Goal: Task Accomplishment & Management: Manage account settings

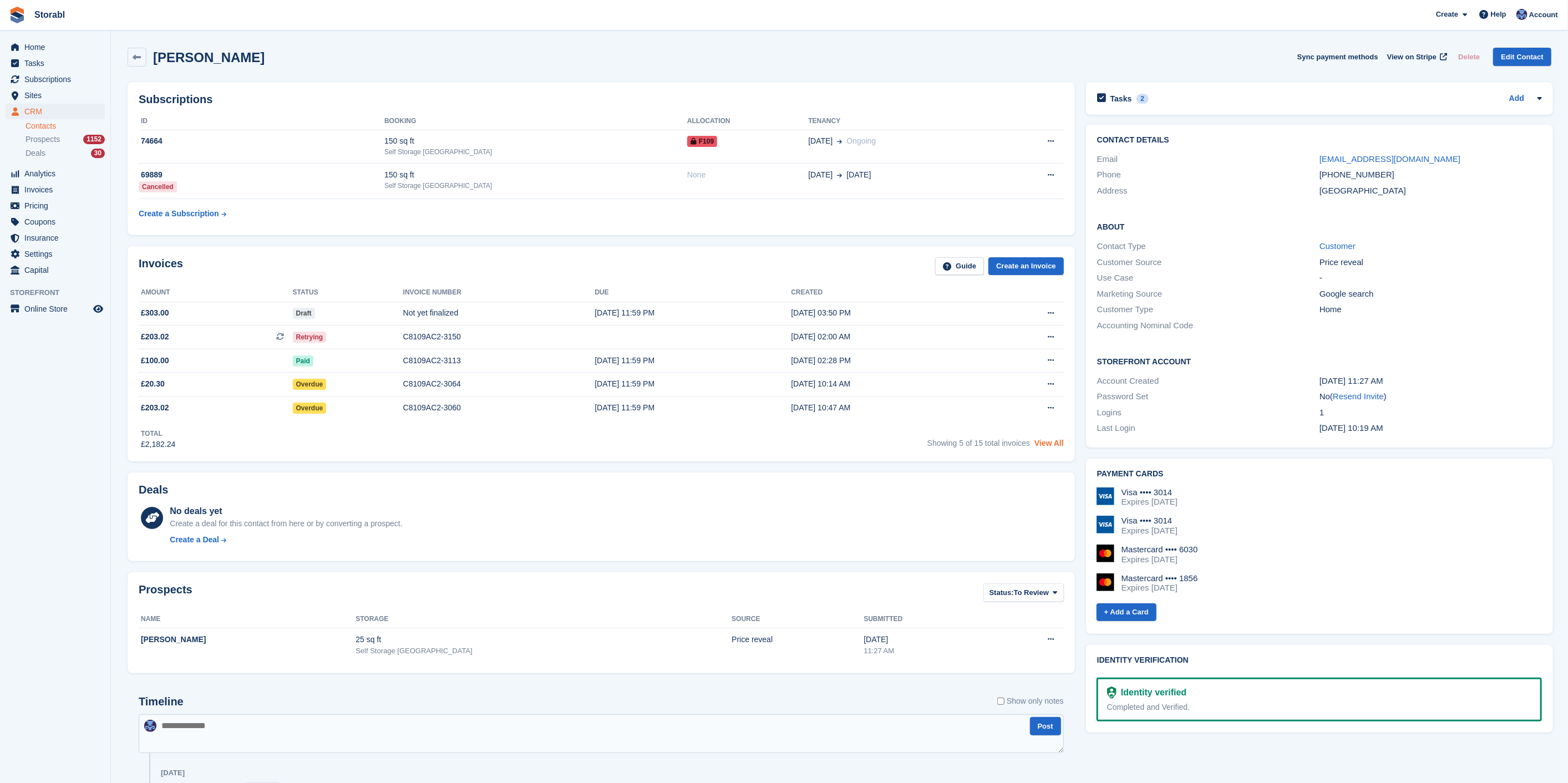
click at [1053, 439] on link "View All" at bounding box center [1049, 443] width 29 height 9
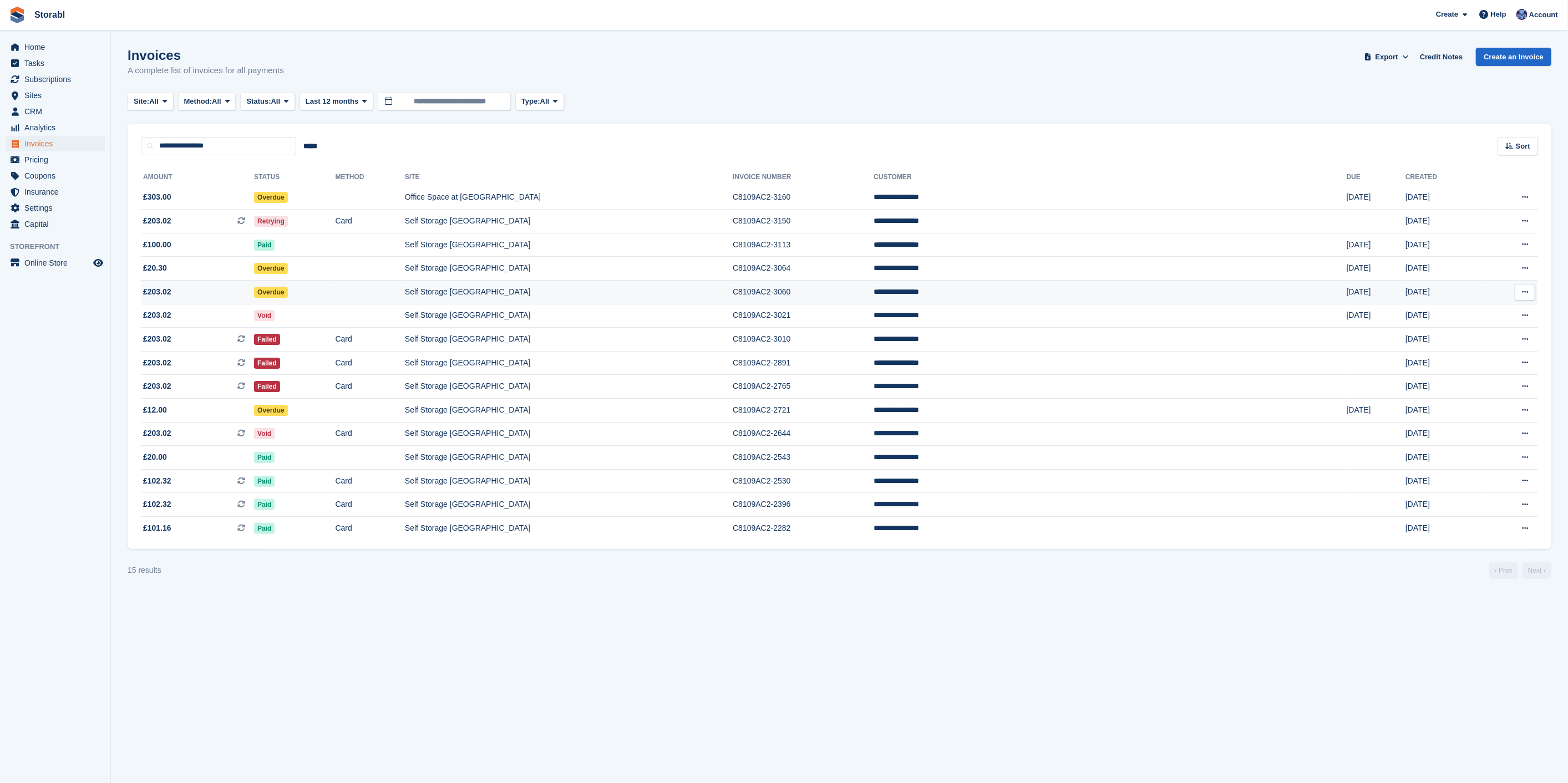
click at [873, 294] on td "C8109AC2-3060" at bounding box center [803, 292] width 141 height 24
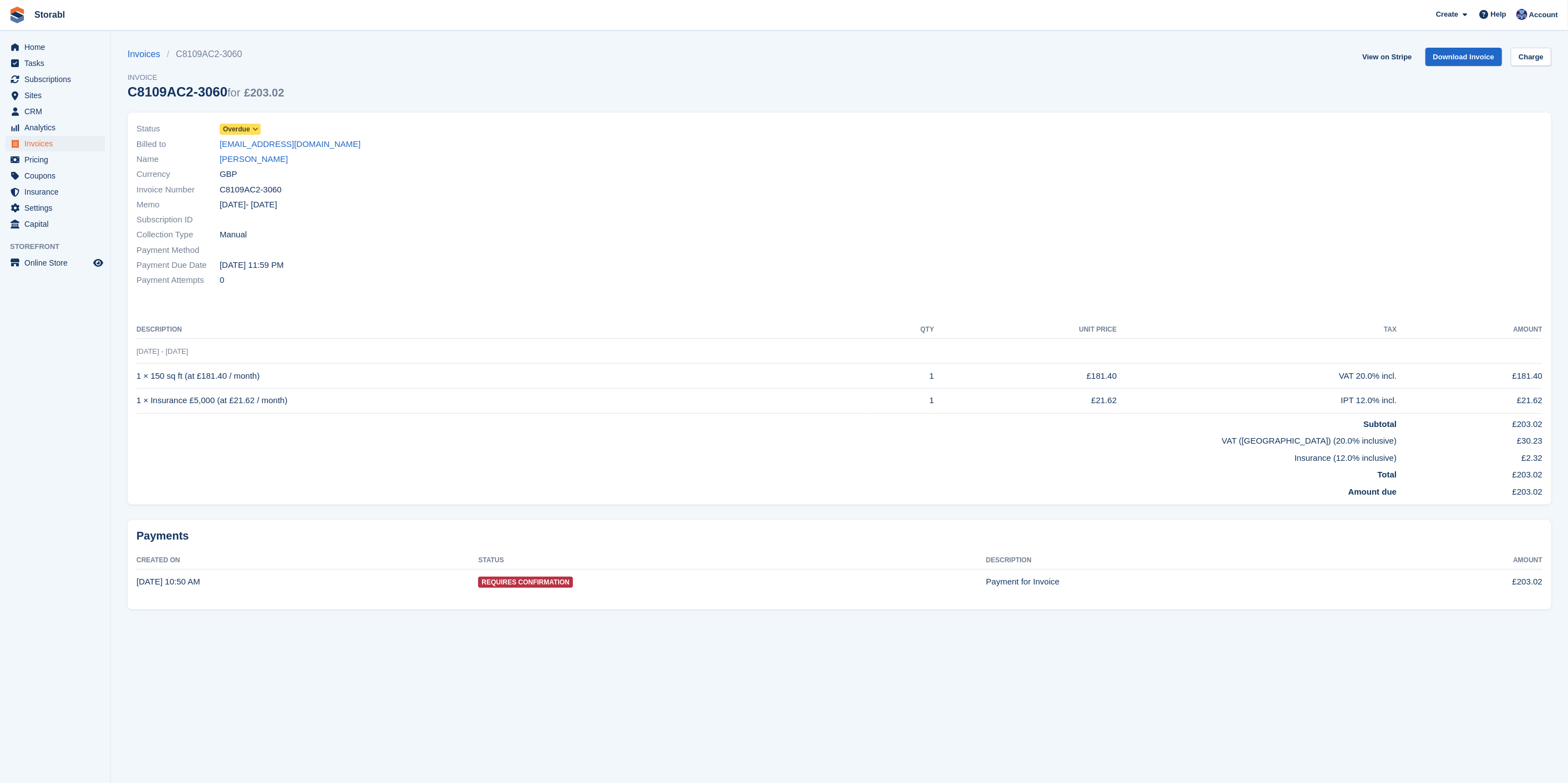
click at [255, 134] on span at bounding box center [255, 129] width 9 height 9
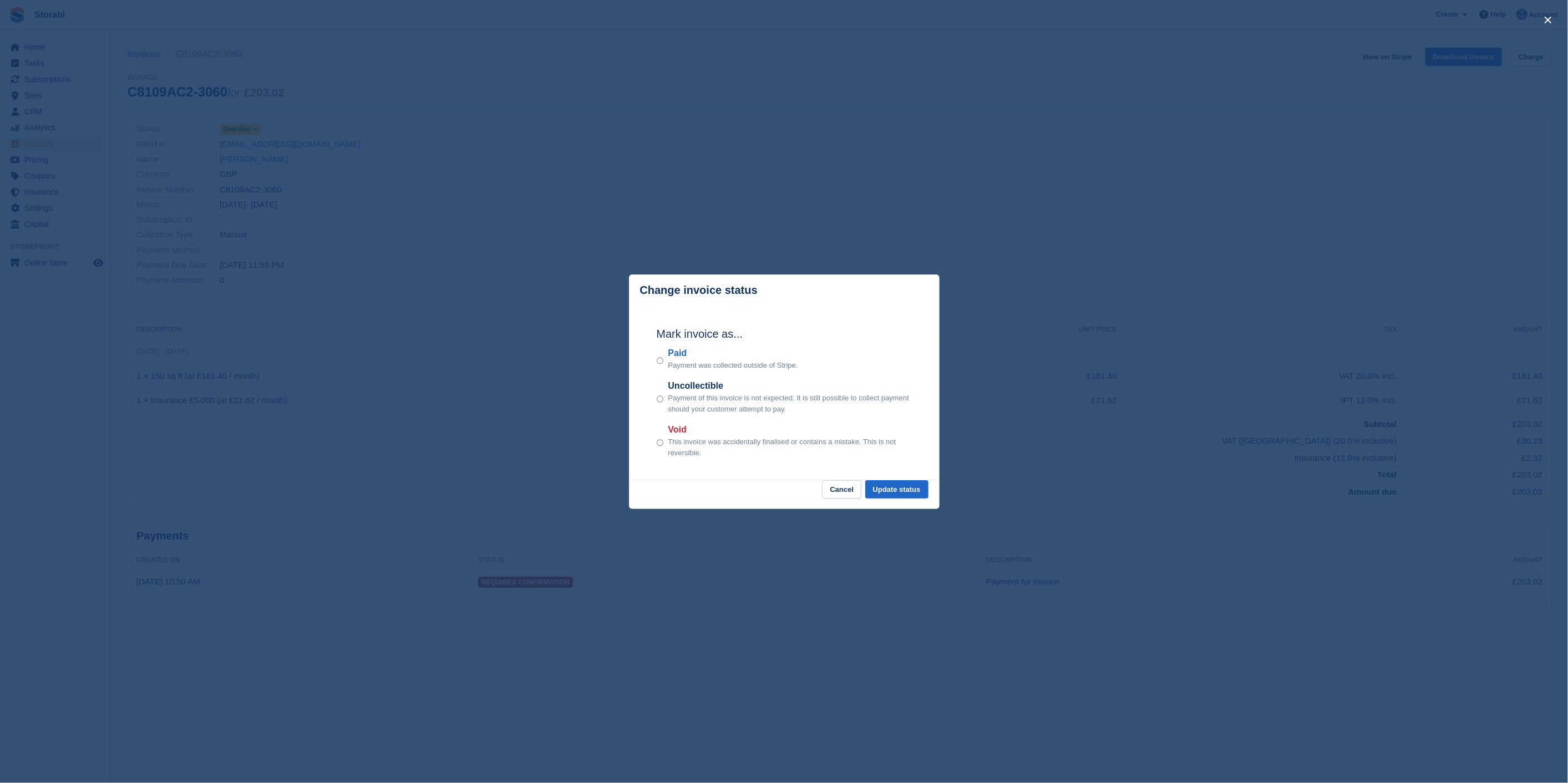
drag, startPoint x: 887, startPoint y: 665, endPoint x: 622, endPoint y: 410, distance: 367.8
click at [887, 665] on div "close" at bounding box center [784, 392] width 1568 height 783
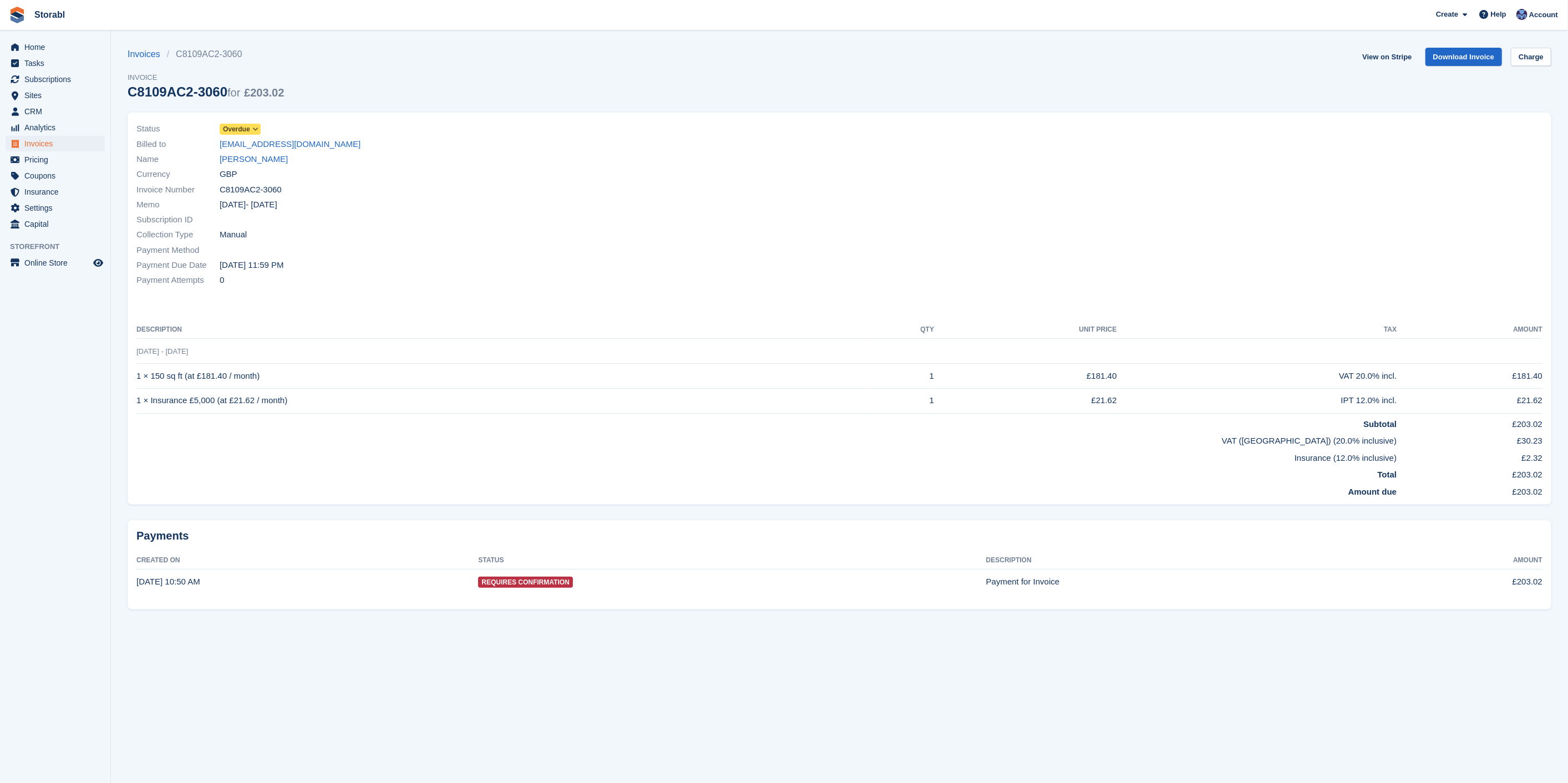
click at [253, 128] on icon at bounding box center [255, 129] width 6 height 7
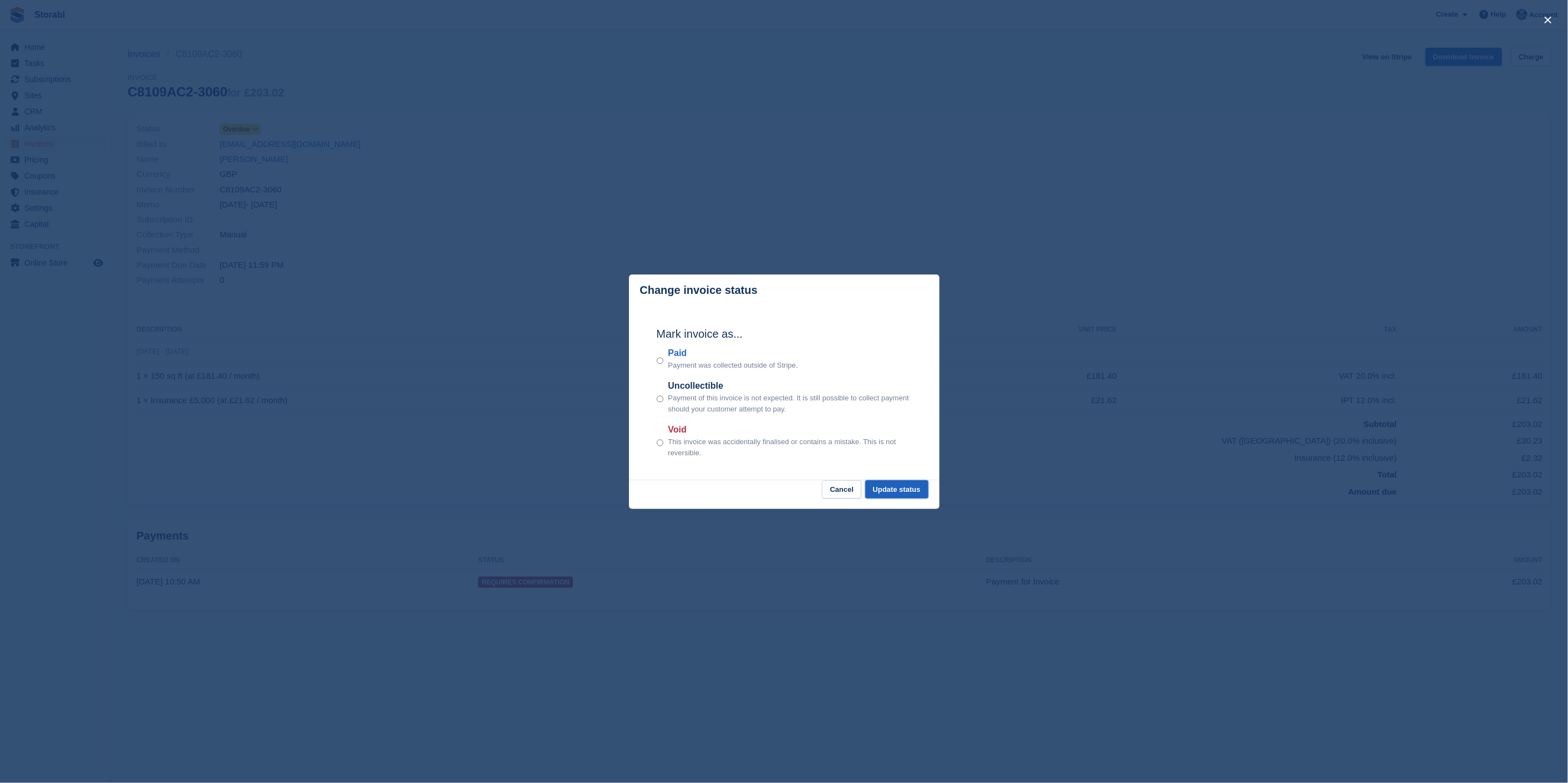
click at [889, 491] on button "Update status" at bounding box center [896, 489] width 63 height 18
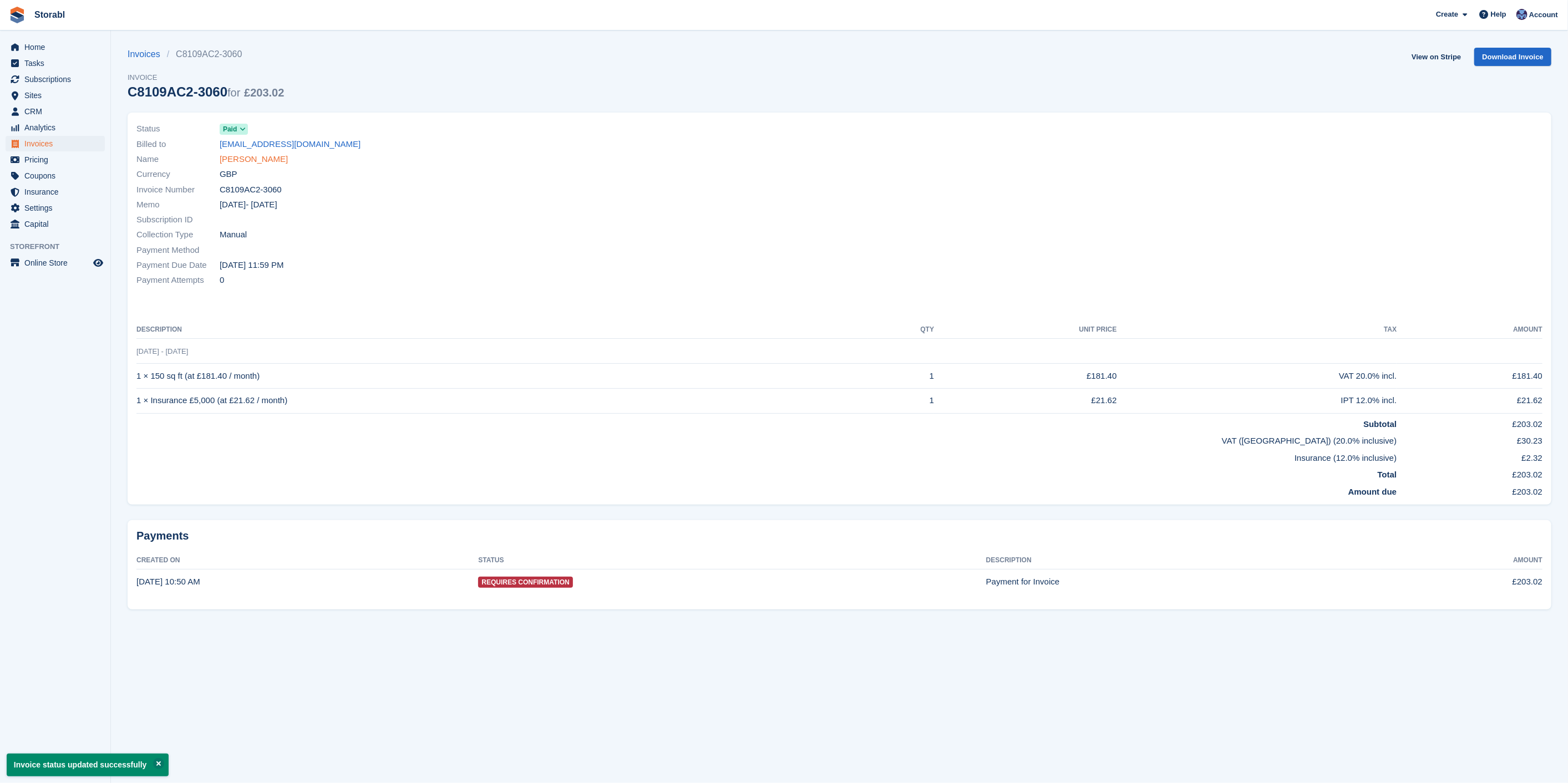
click at [229, 164] on link "Laura Staniforth" at bounding box center [253, 159] width 68 height 13
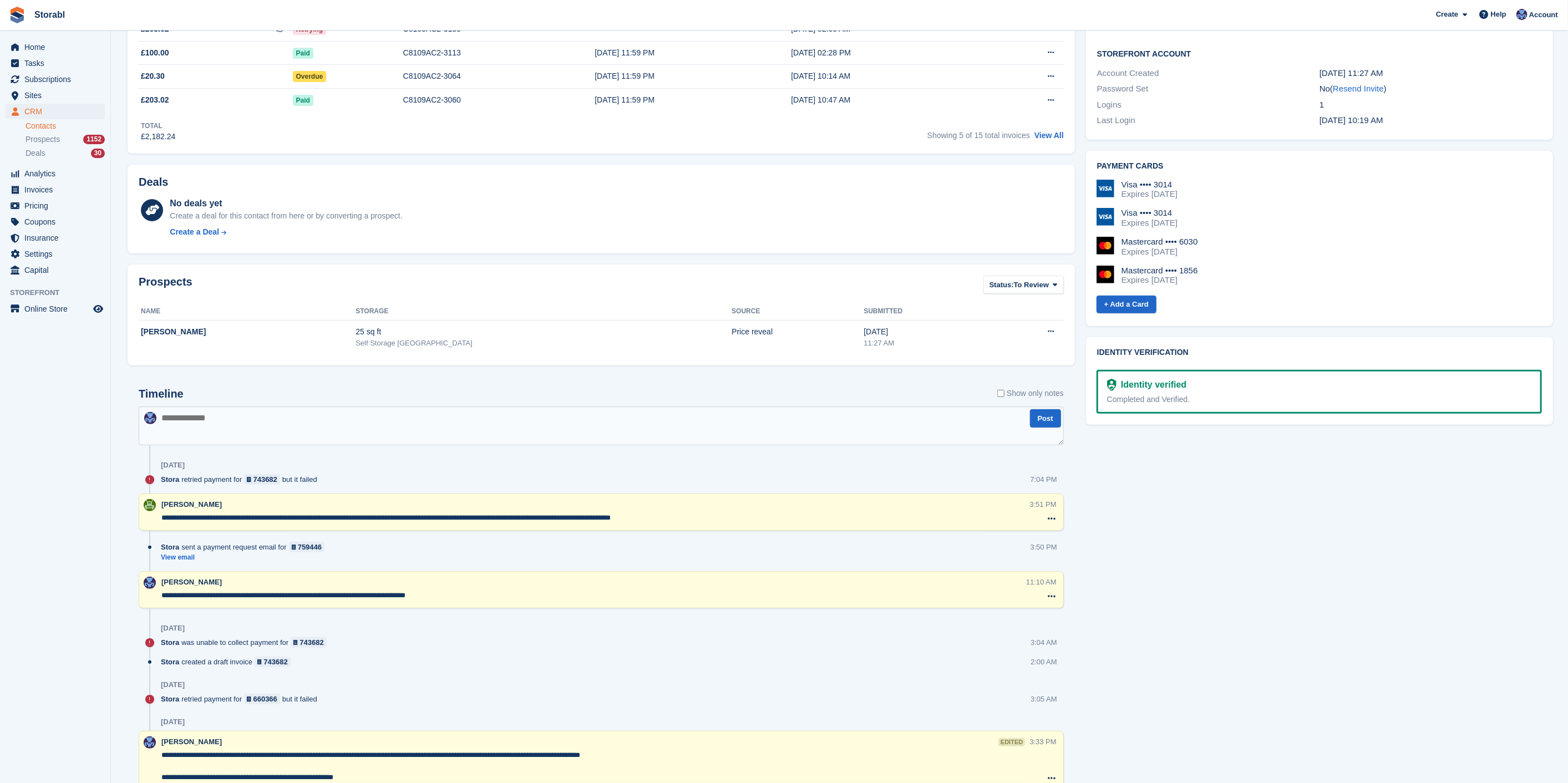
scroll to position [370, 0]
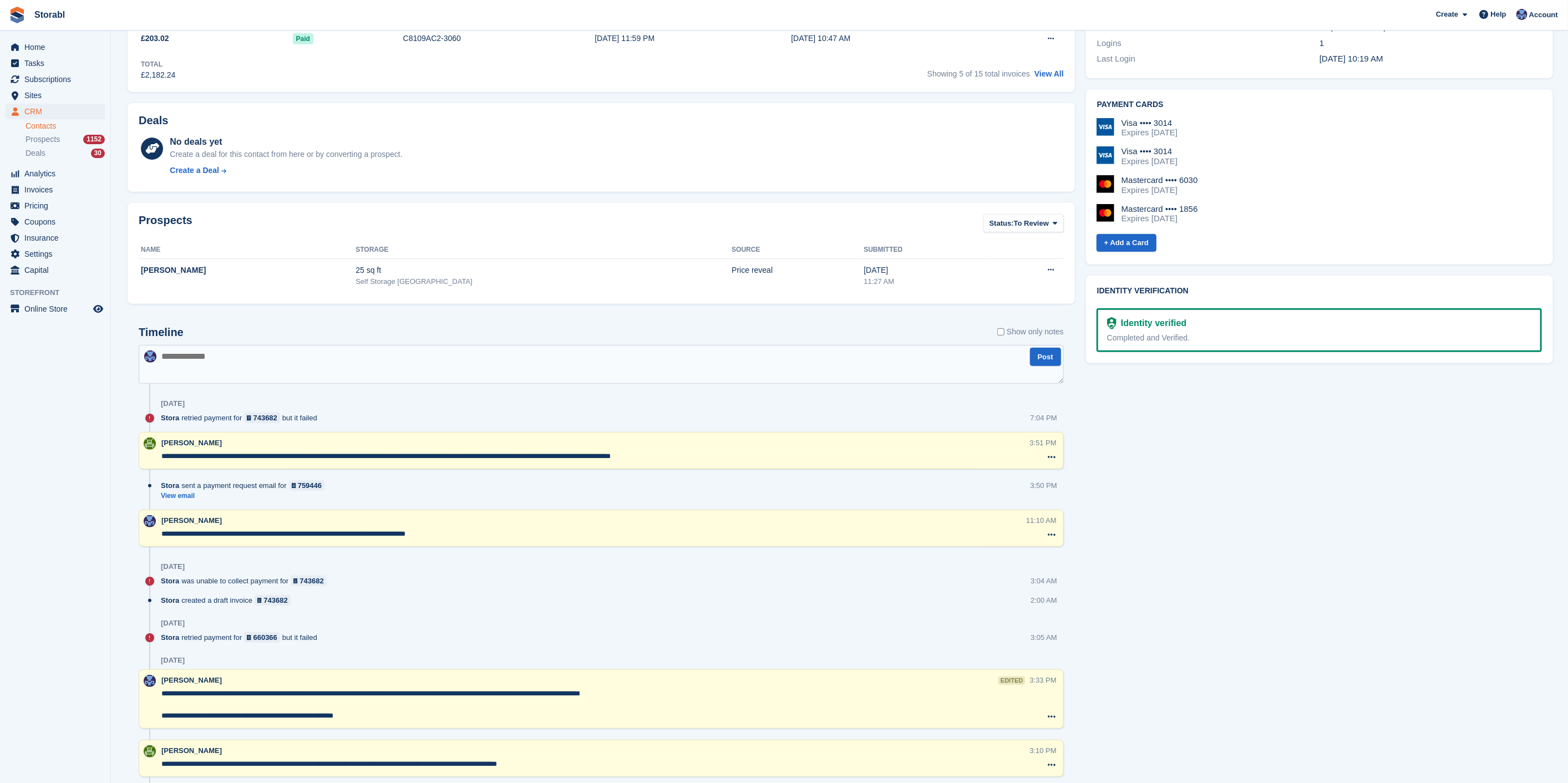
click at [439, 366] on textarea at bounding box center [601, 364] width 925 height 39
type textarea "**********"
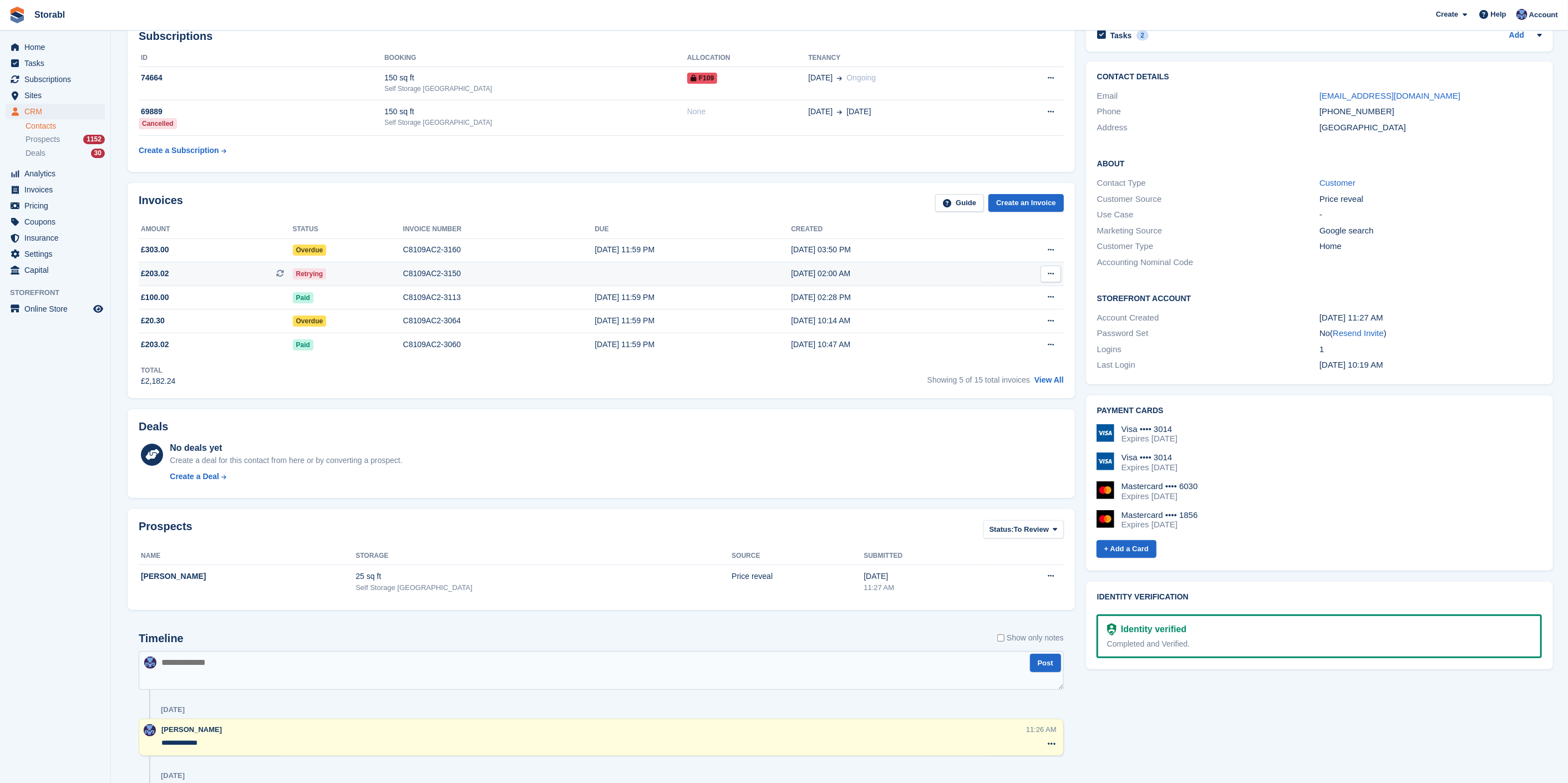
scroll to position [0, 0]
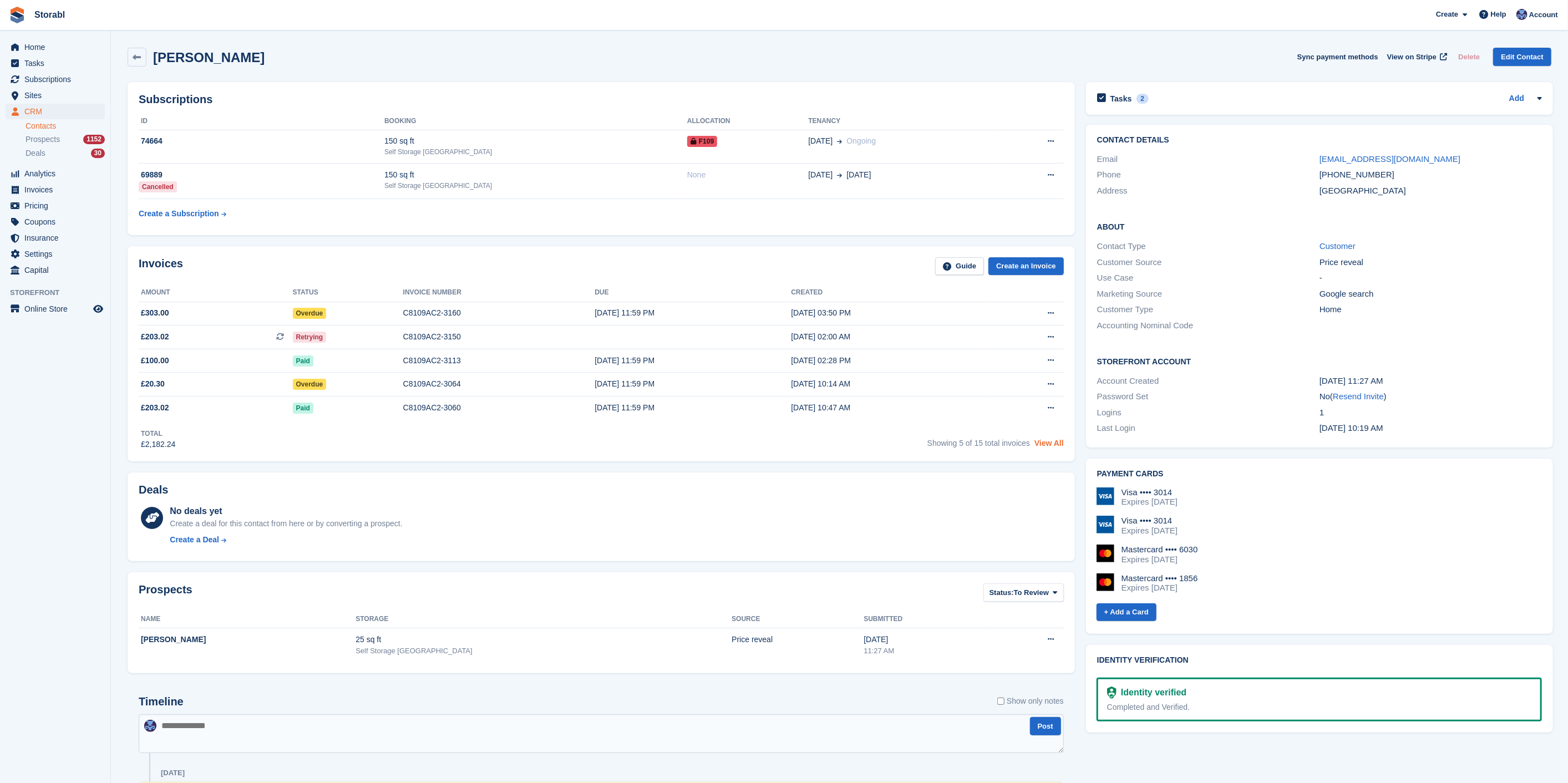
click at [1046, 444] on link "View All" at bounding box center [1049, 443] width 29 height 9
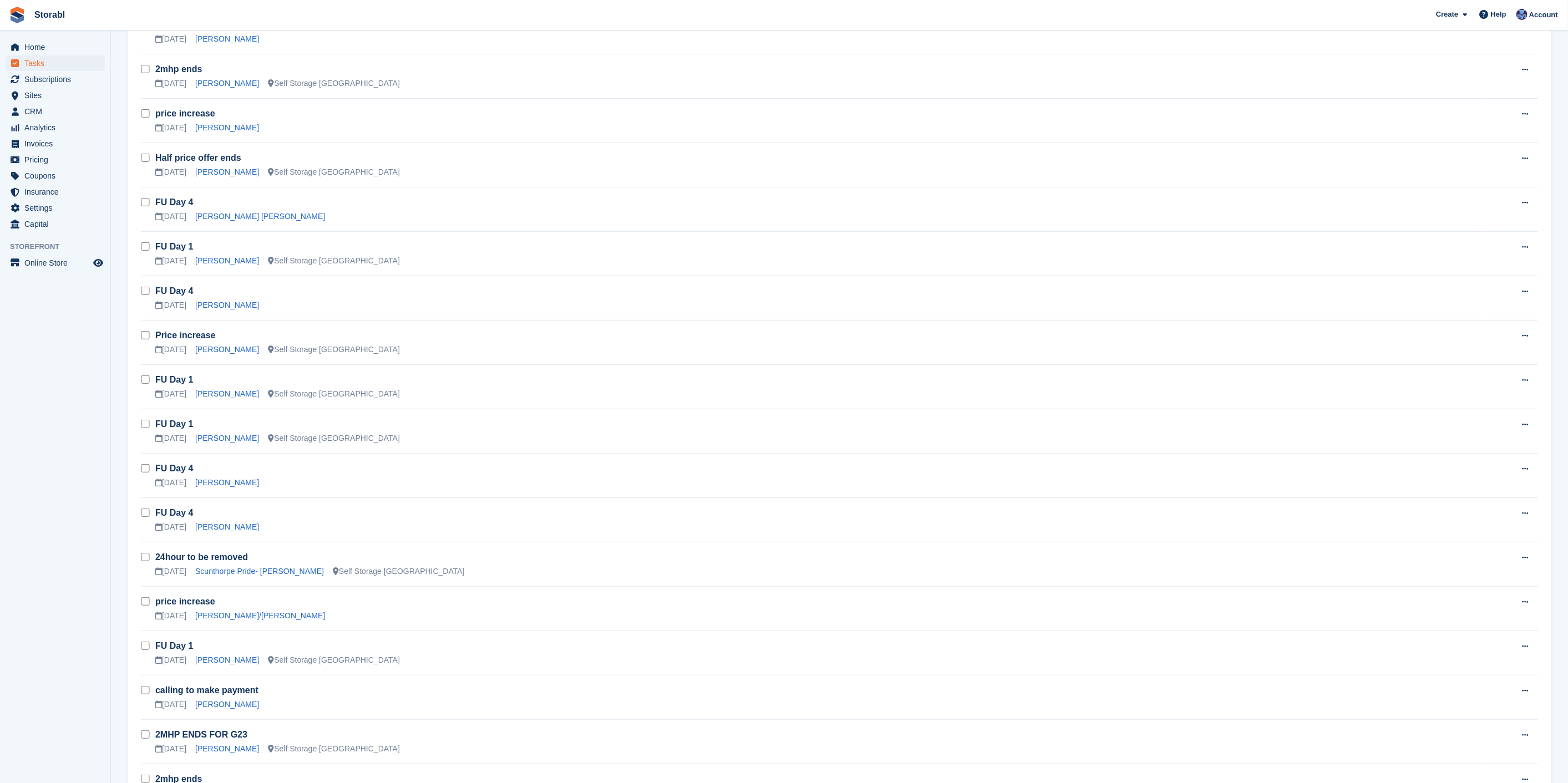
scroll to position [307, 0]
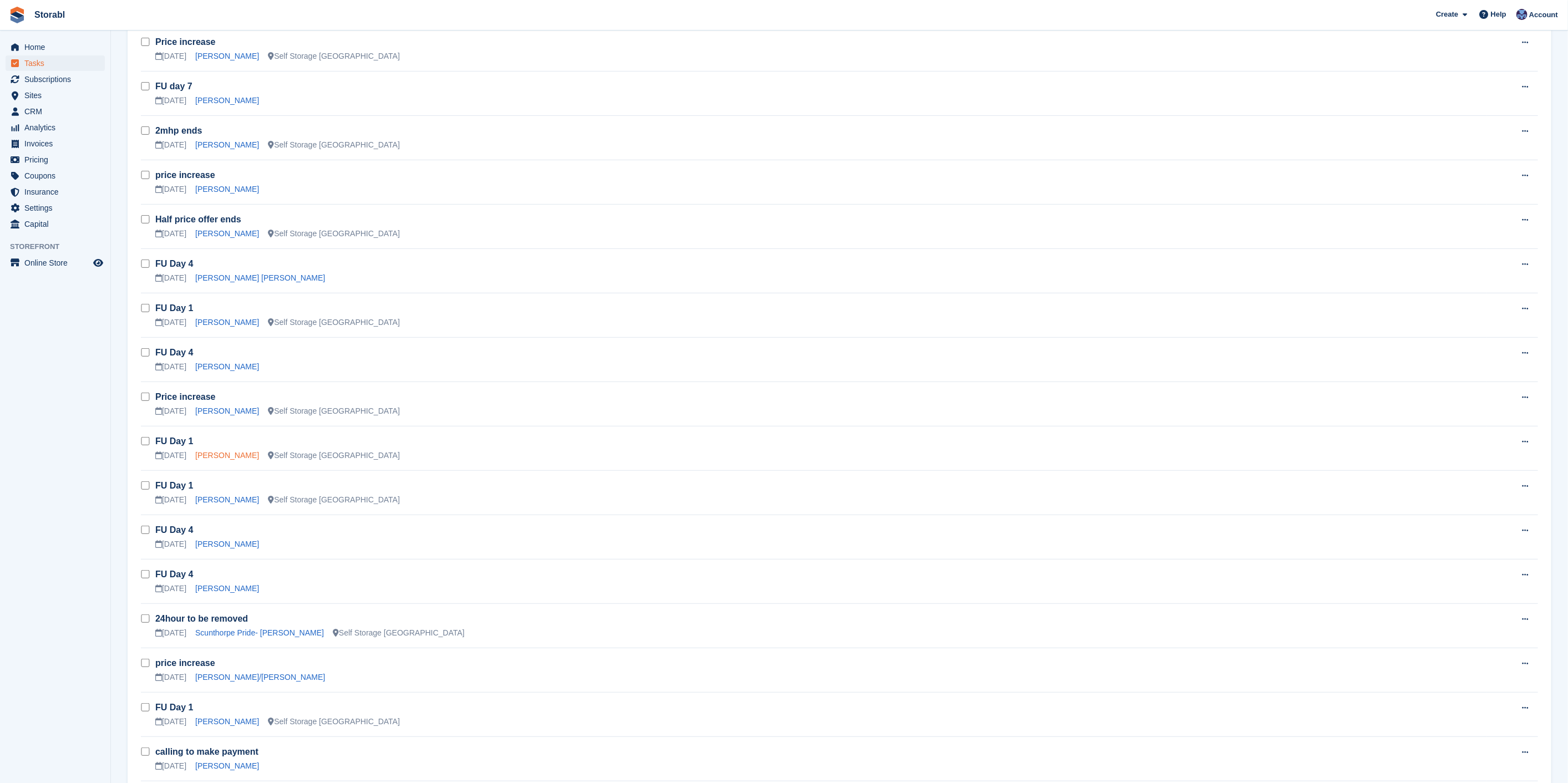
click at [228, 454] on link "[PERSON_NAME]" at bounding box center [227, 455] width 64 height 9
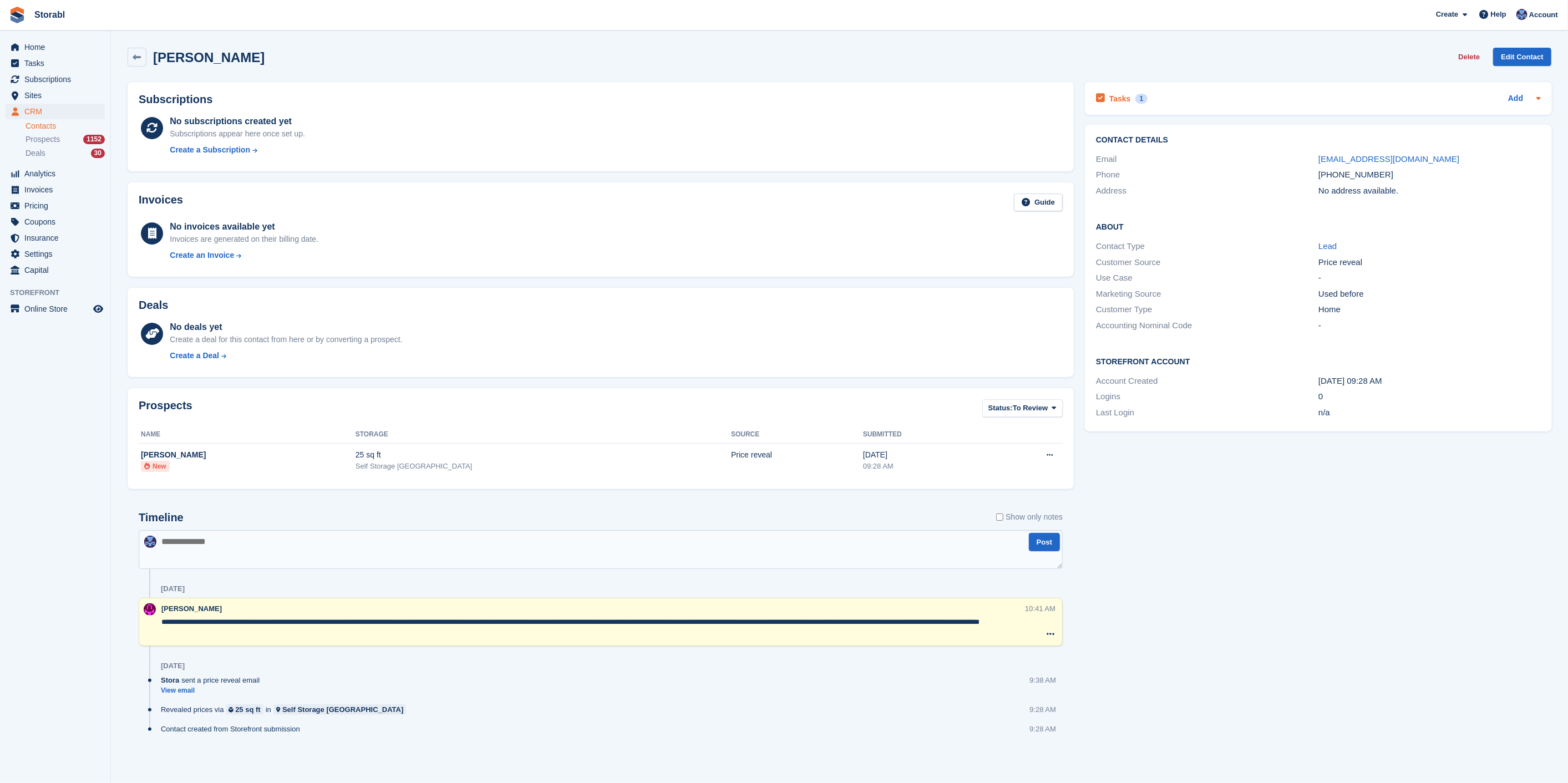
click at [1294, 103] on div "Tasks 1 Add" at bounding box center [1318, 98] width 445 height 15
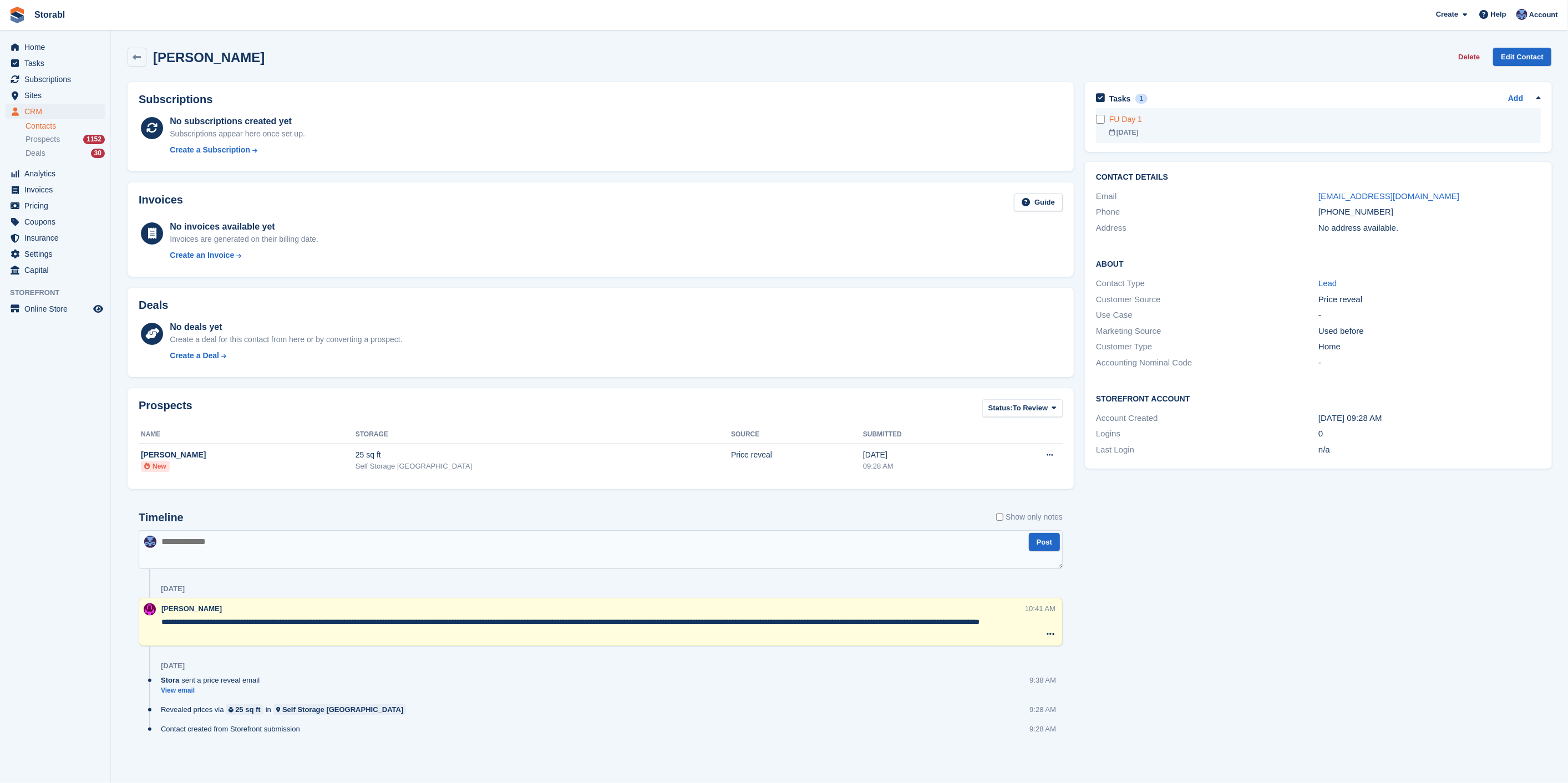
click at [1235, 130] on div "01 Sep" at bounding box center [1324, 133] width 431 height 10
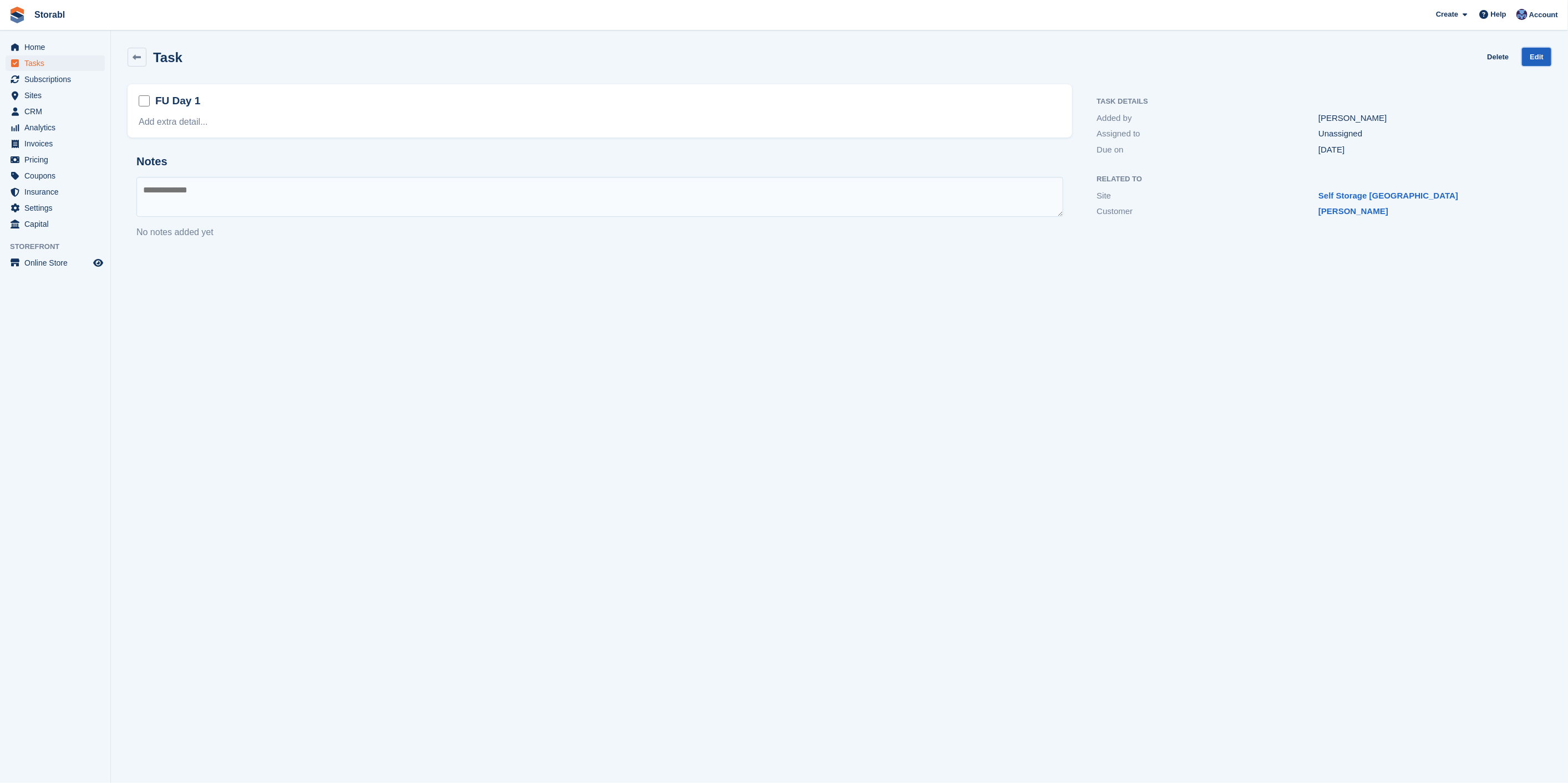
click at [1535, 65] on link "Edit" at bounding box center [1536, 57] width 29 height 18
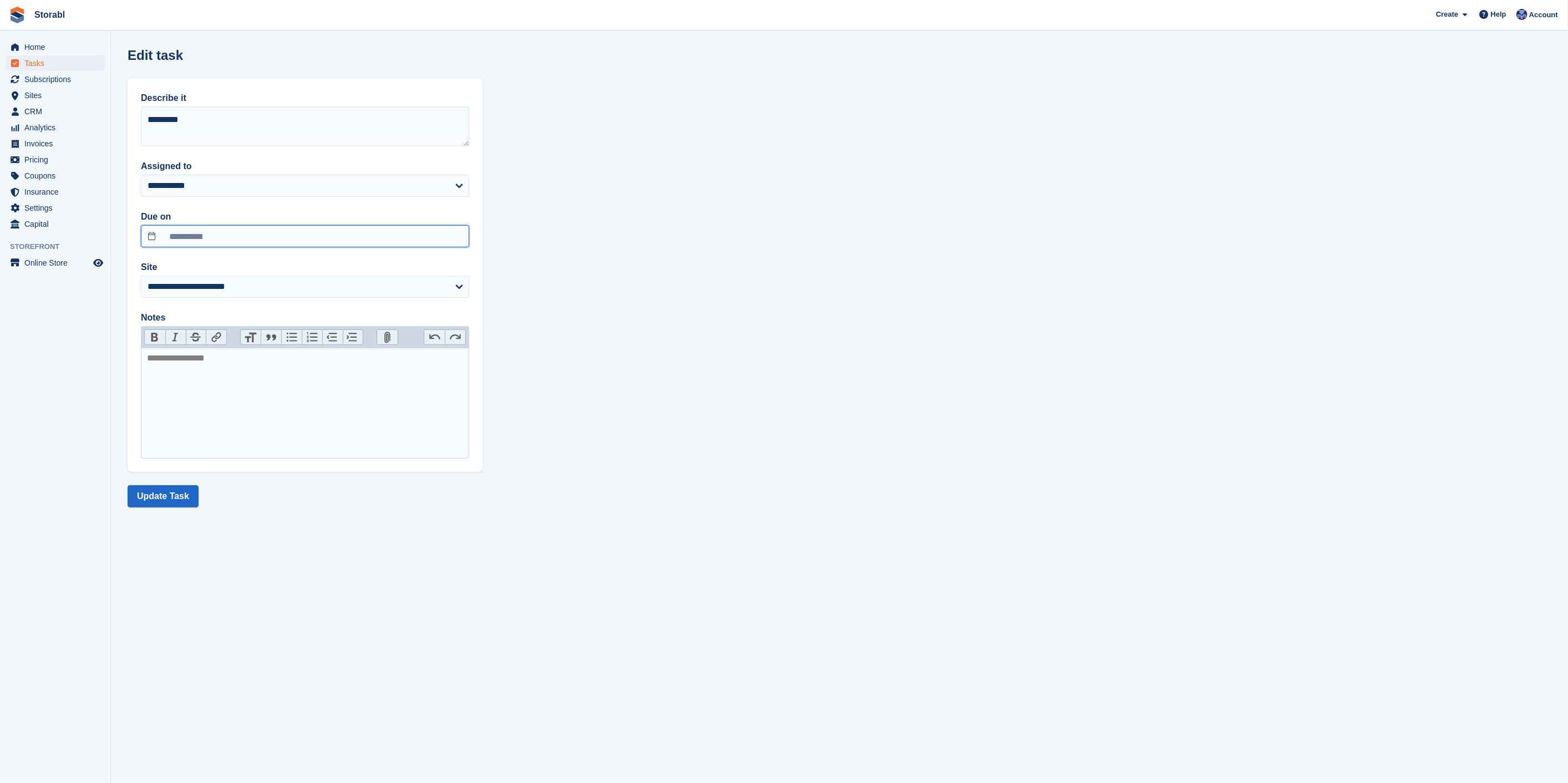
click at [258, 229] on input "**********" at bounding box center [305, 236] width 329 height 22
click at [195, 302] on span "2" at bounding box center [203, 294] width 22 height 22
type input "**********"
click at [185, 495] on button "Update Task" at bounding box center [163, 496] width 71 height 22
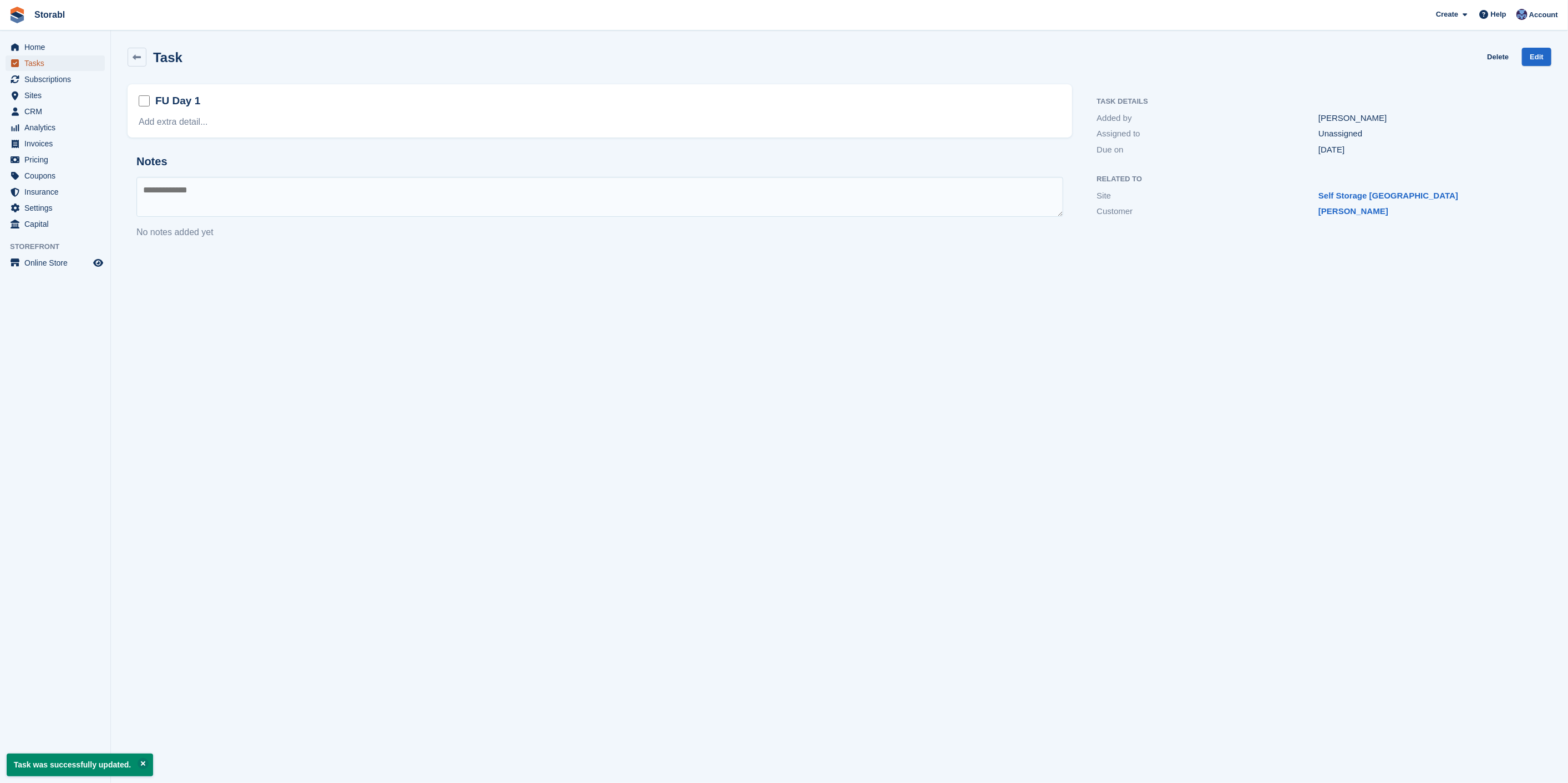
click at [34, 69] on span "Tasks" at bounding box center [57, 63] width 66 height 15
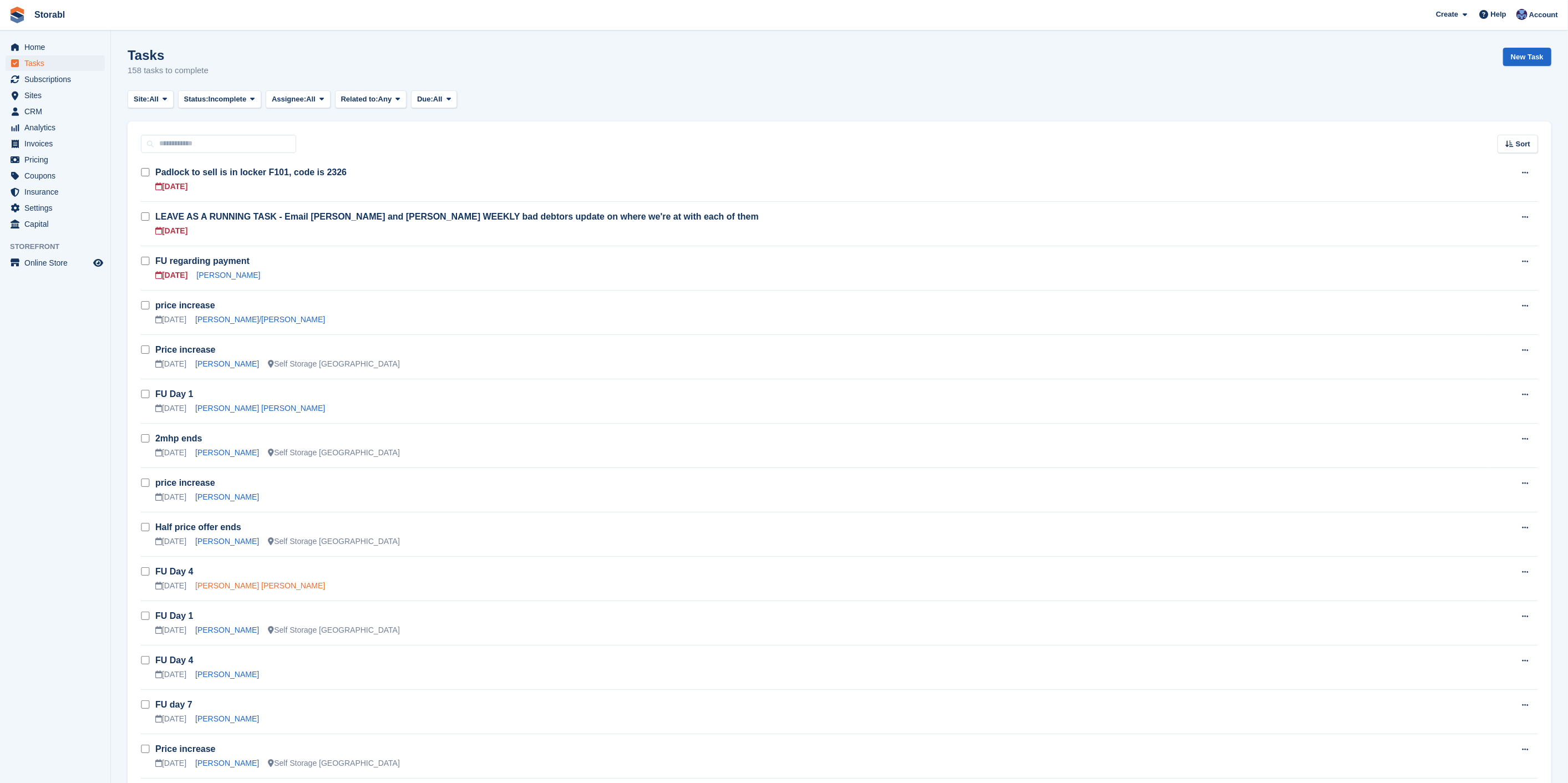
click at [221, 581] on link "Matthew Thomas Shaw" at bounding box center [260, 586] width 129 height 9
click at [214, 629] on link "Emma Granger" at bounding box center [227, 629] width 64 height 9
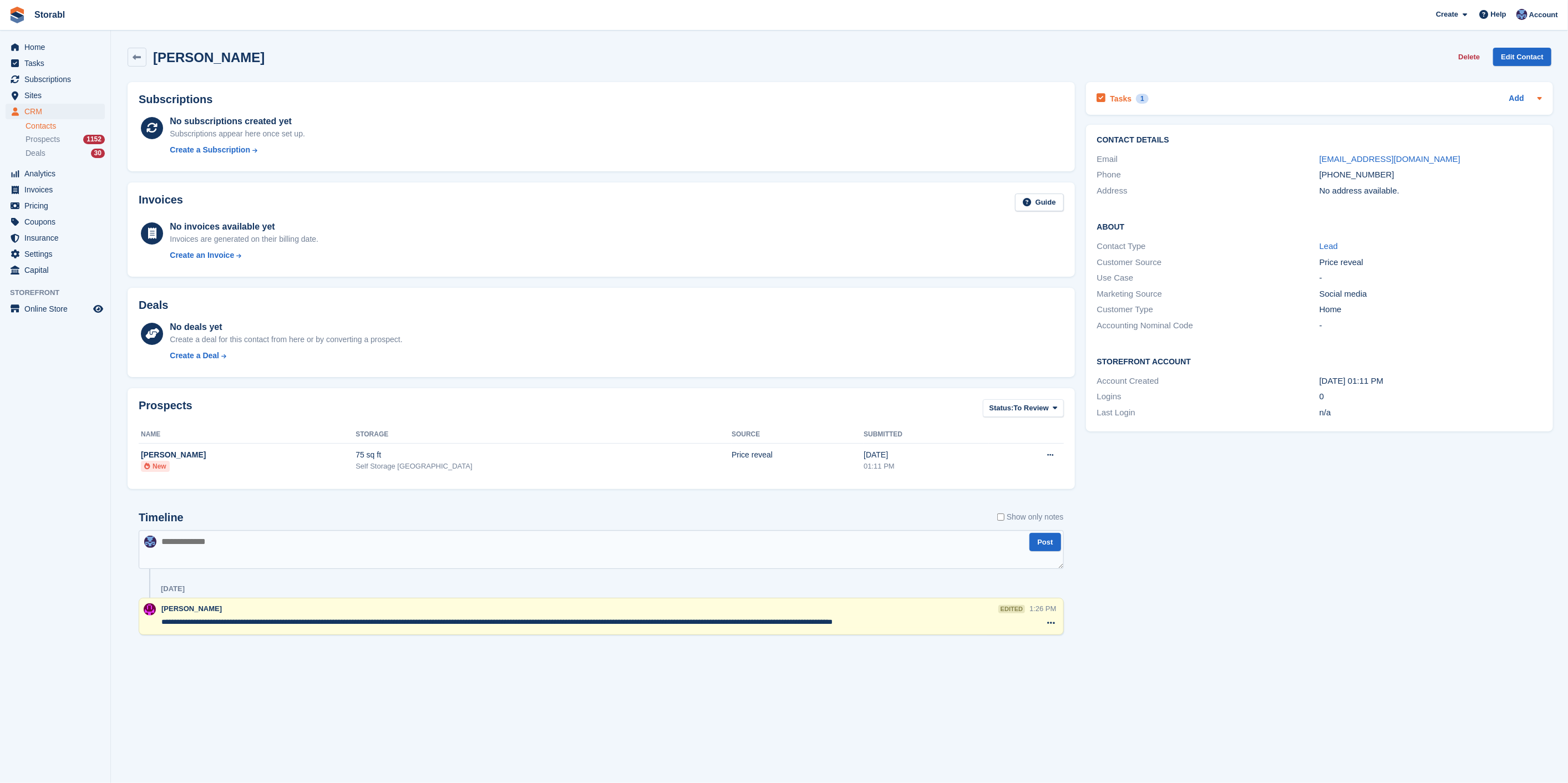
click at [1161, 102] on div "Tasks 1 Add" at bounding box center [1318, 98] width 445 height 15
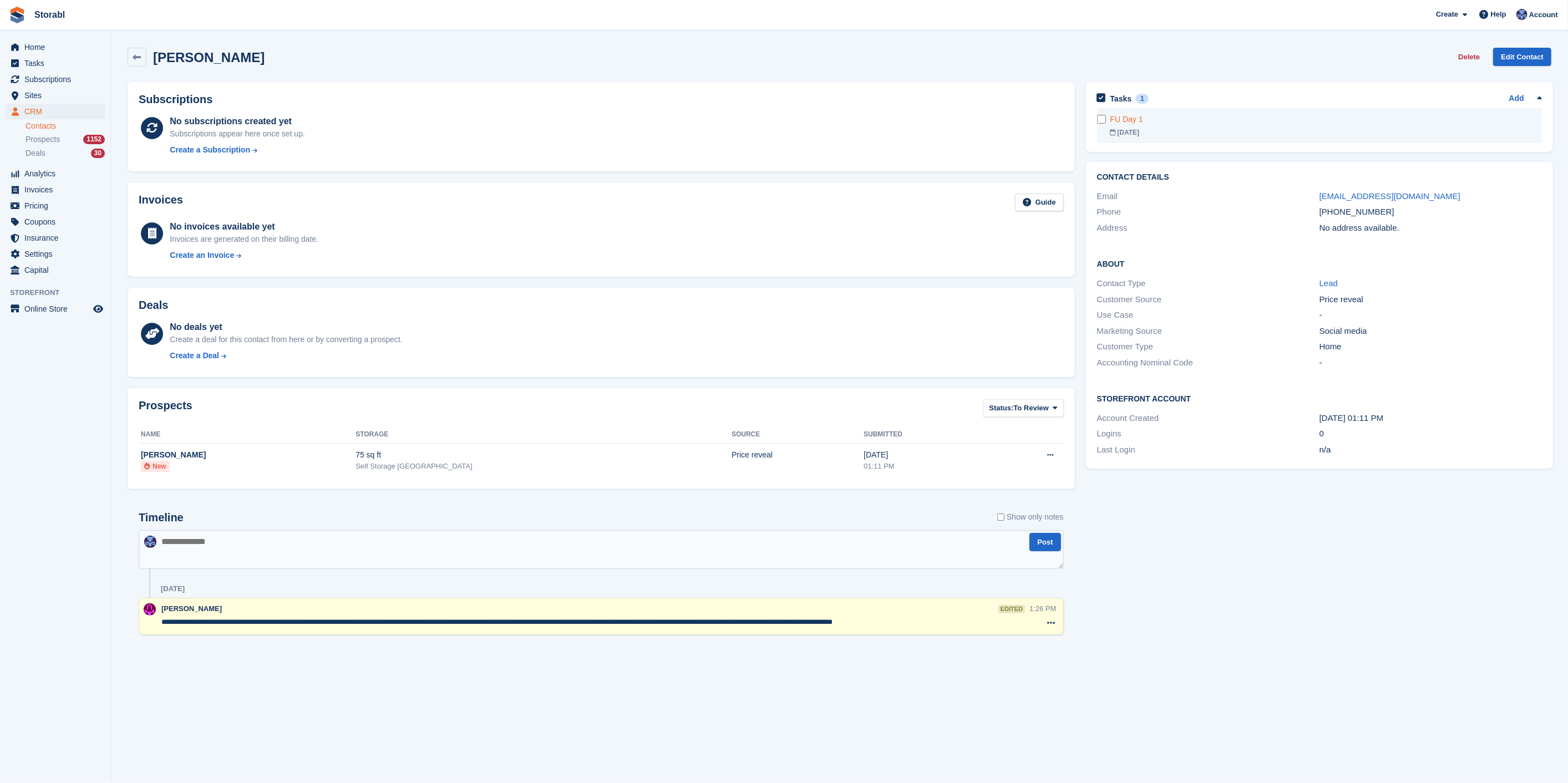
click at [1165, 128] on div "01 Sep" at bounding box center [1325, 133] width 431 height 10
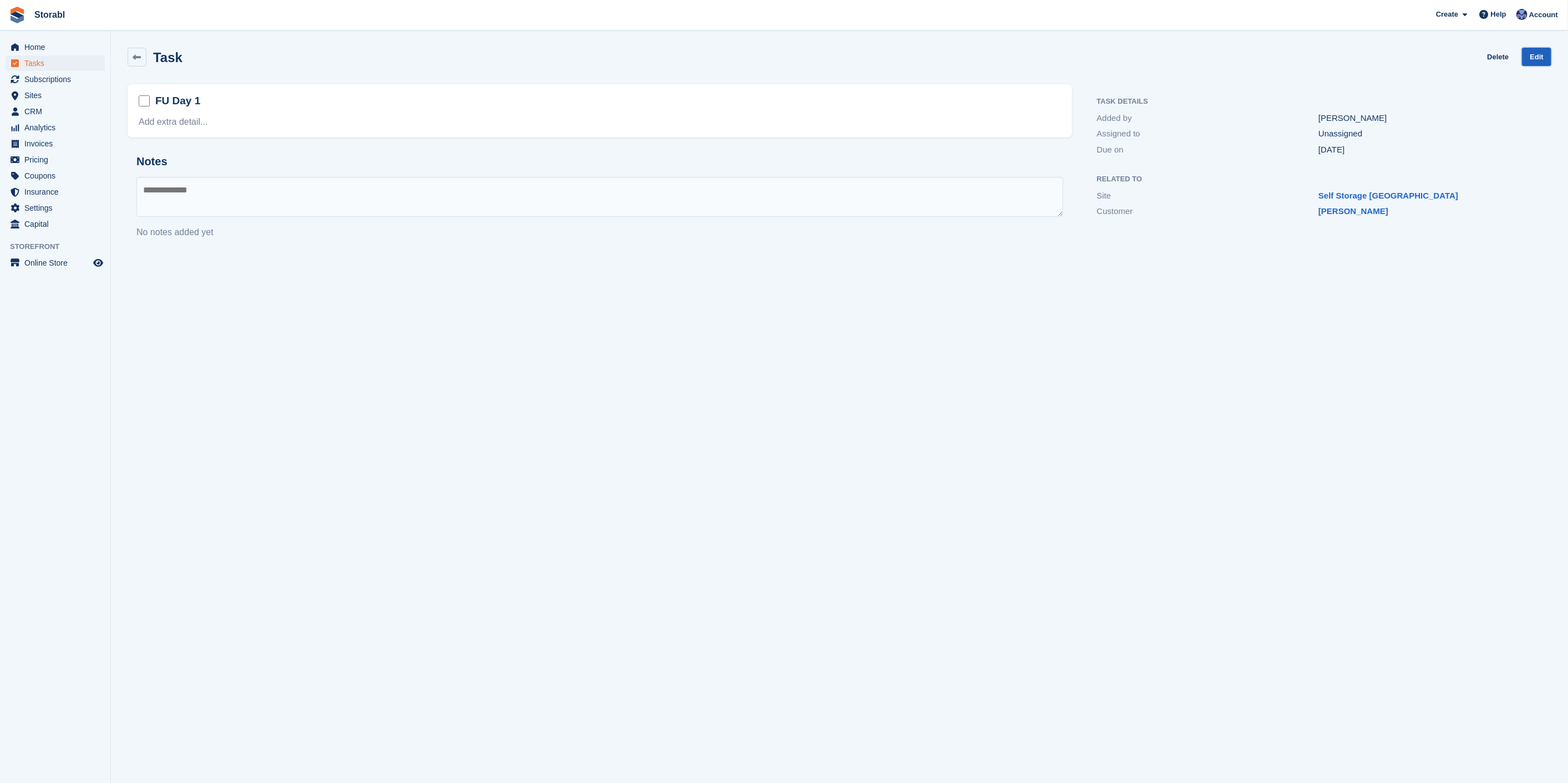
click at [1539, 58] on link "Edit" at bounding box center [1536, 57] width 29 height 18
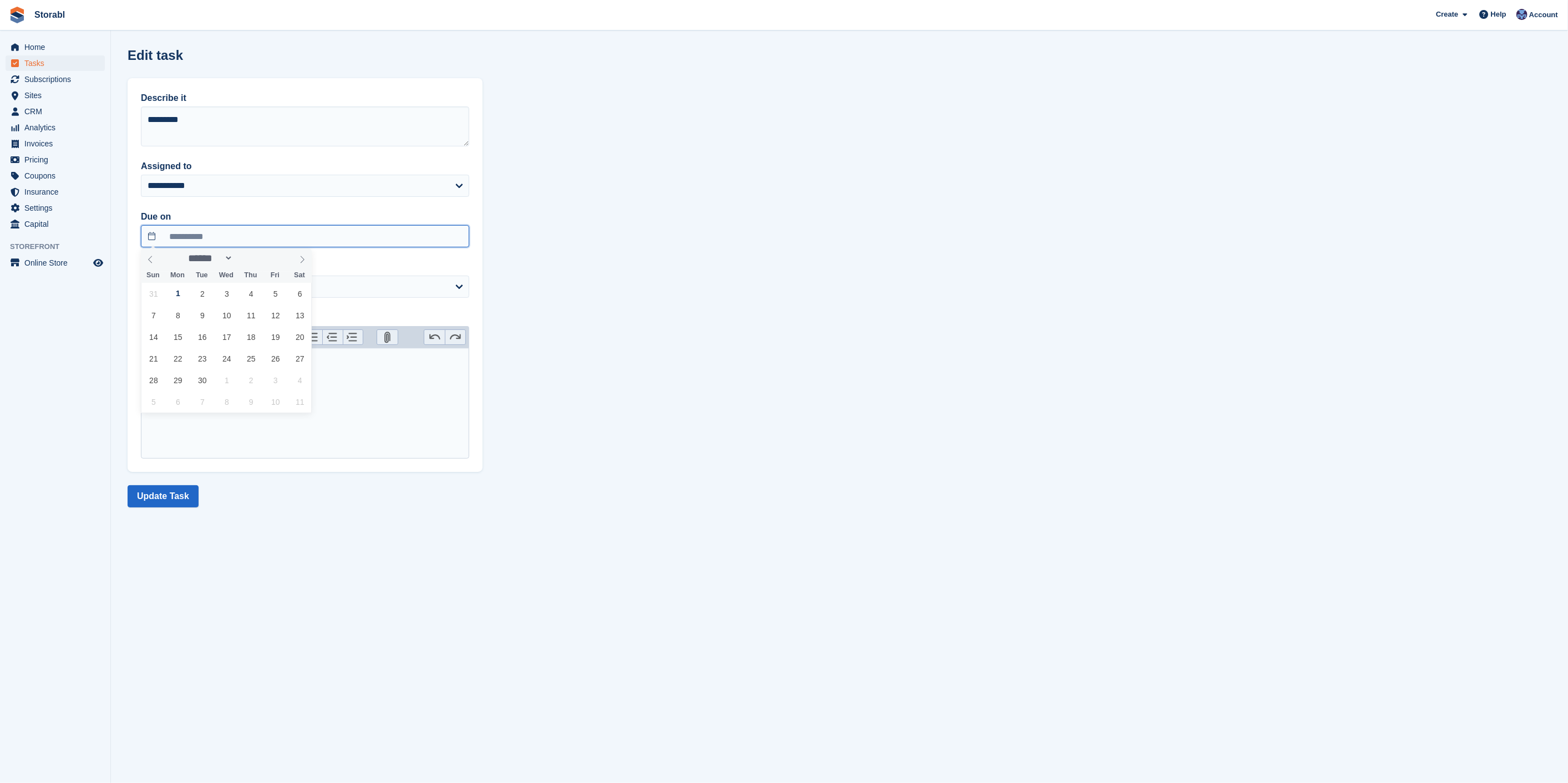
click at [272, 239] on input "**********" at bounding box center [305, 236] width 329 height 22
click at [208, 299] on span "2" at bounding box center [203, 294] width 22 height 22
type input "**********"
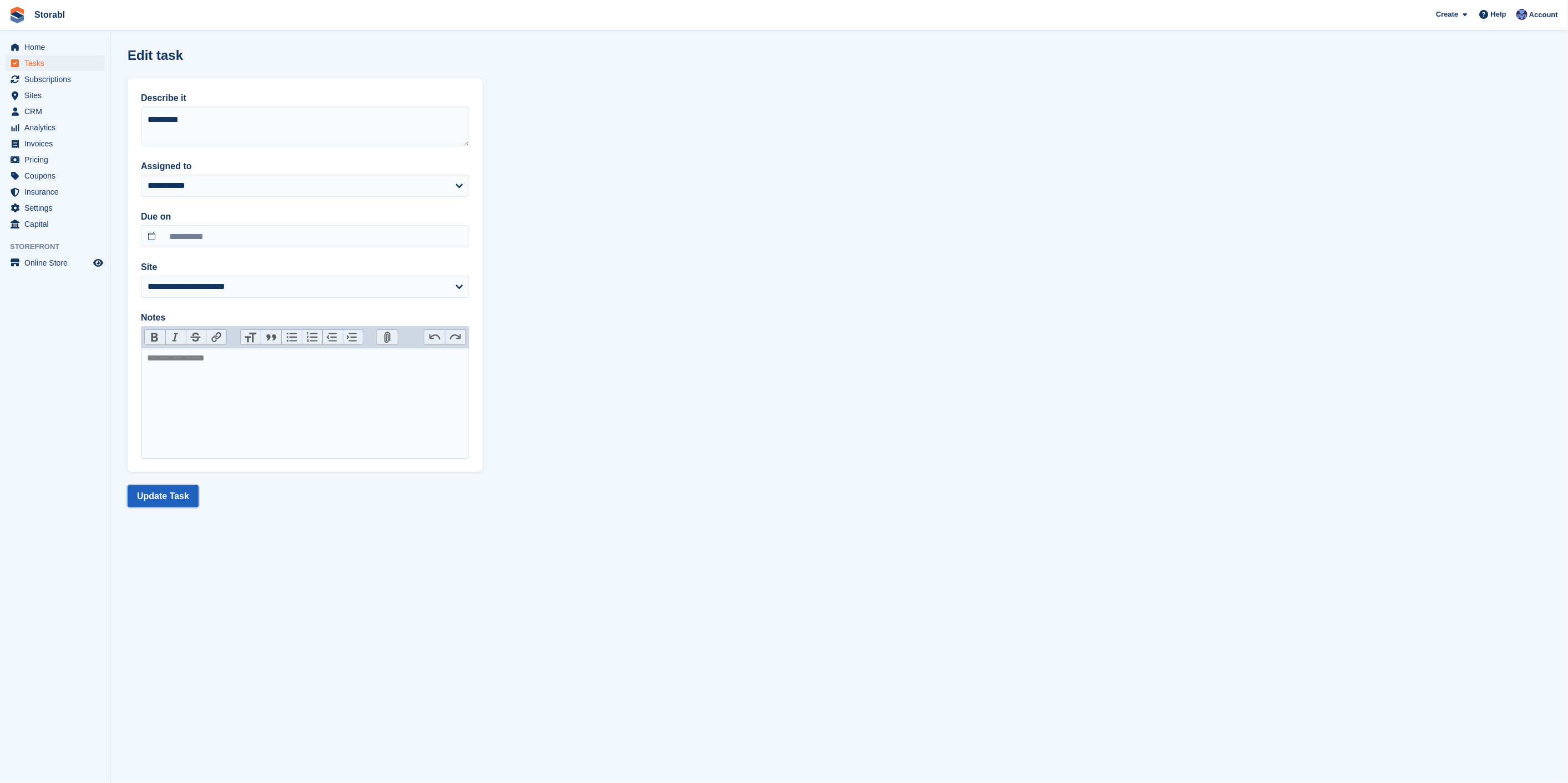
click at [193, 500] on button "Update Task" at bounding box center [163, 496] width 71 height 22
click at [42, 65] on span "Tasks" at bounding box center [57, 63] width 66 height 15
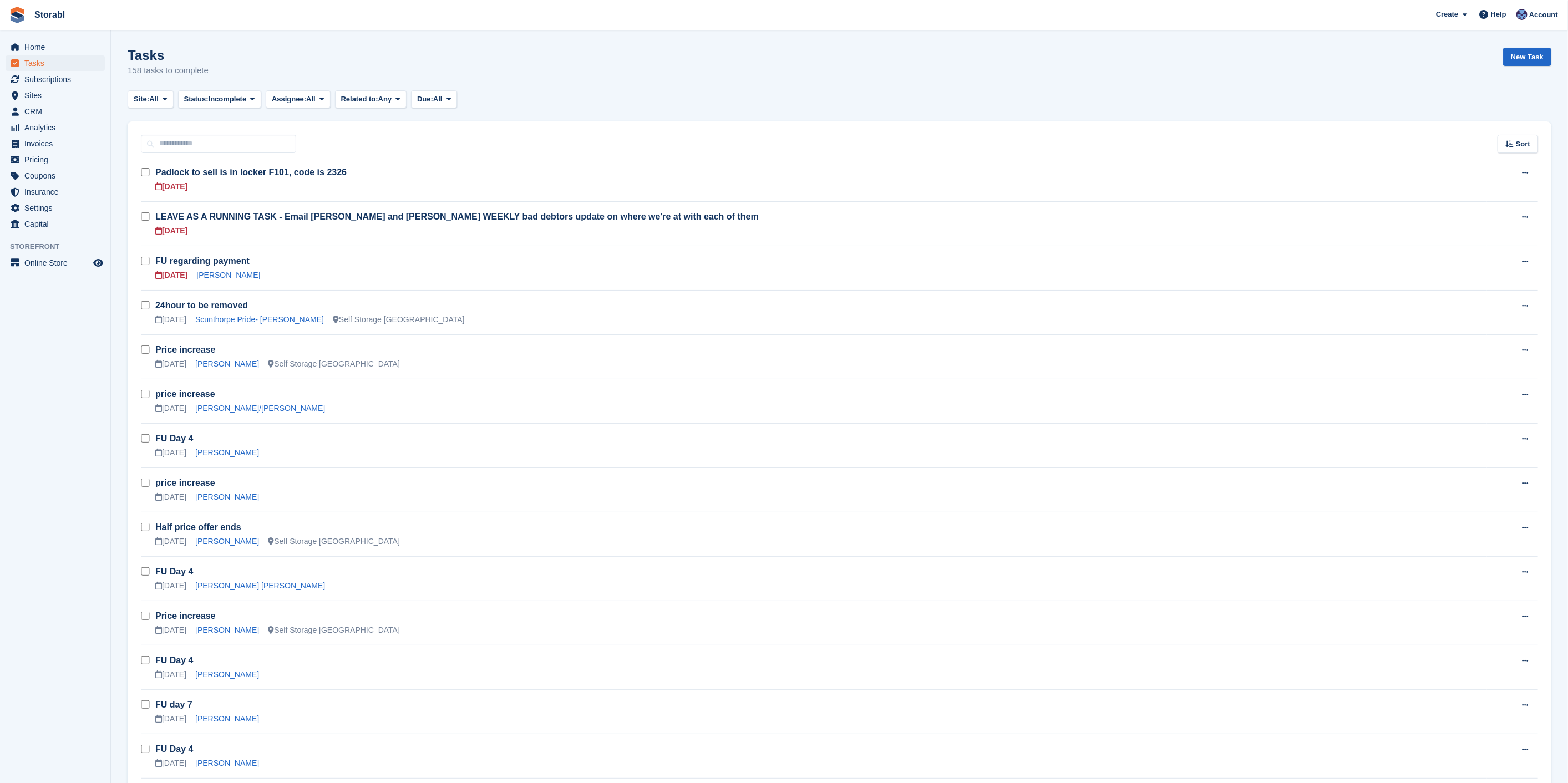
scroll to position [123, 0]
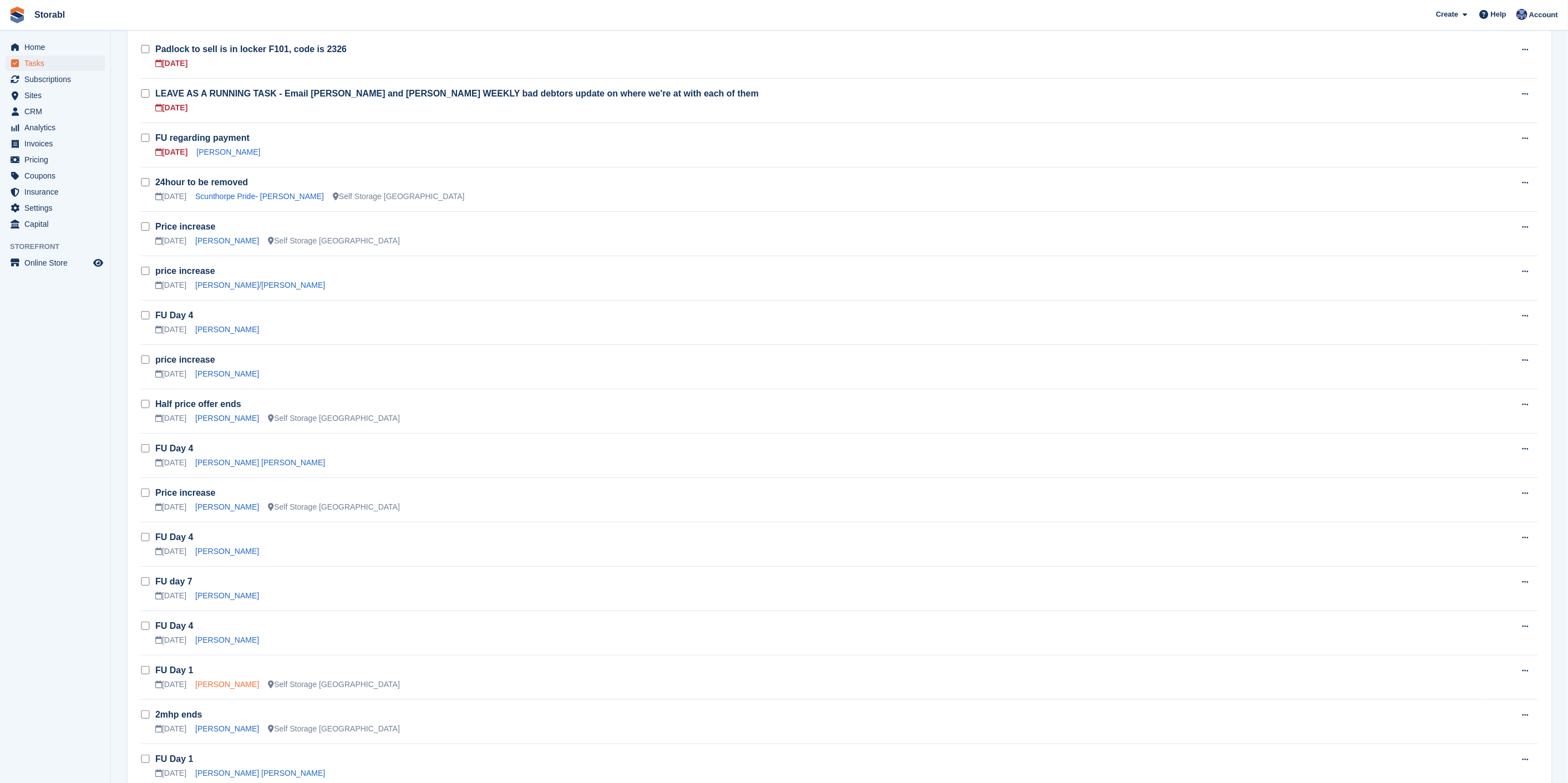
click at [209, 682] on link "Kerry Richardson" at bounding box center [227, 684] width 64 height 9
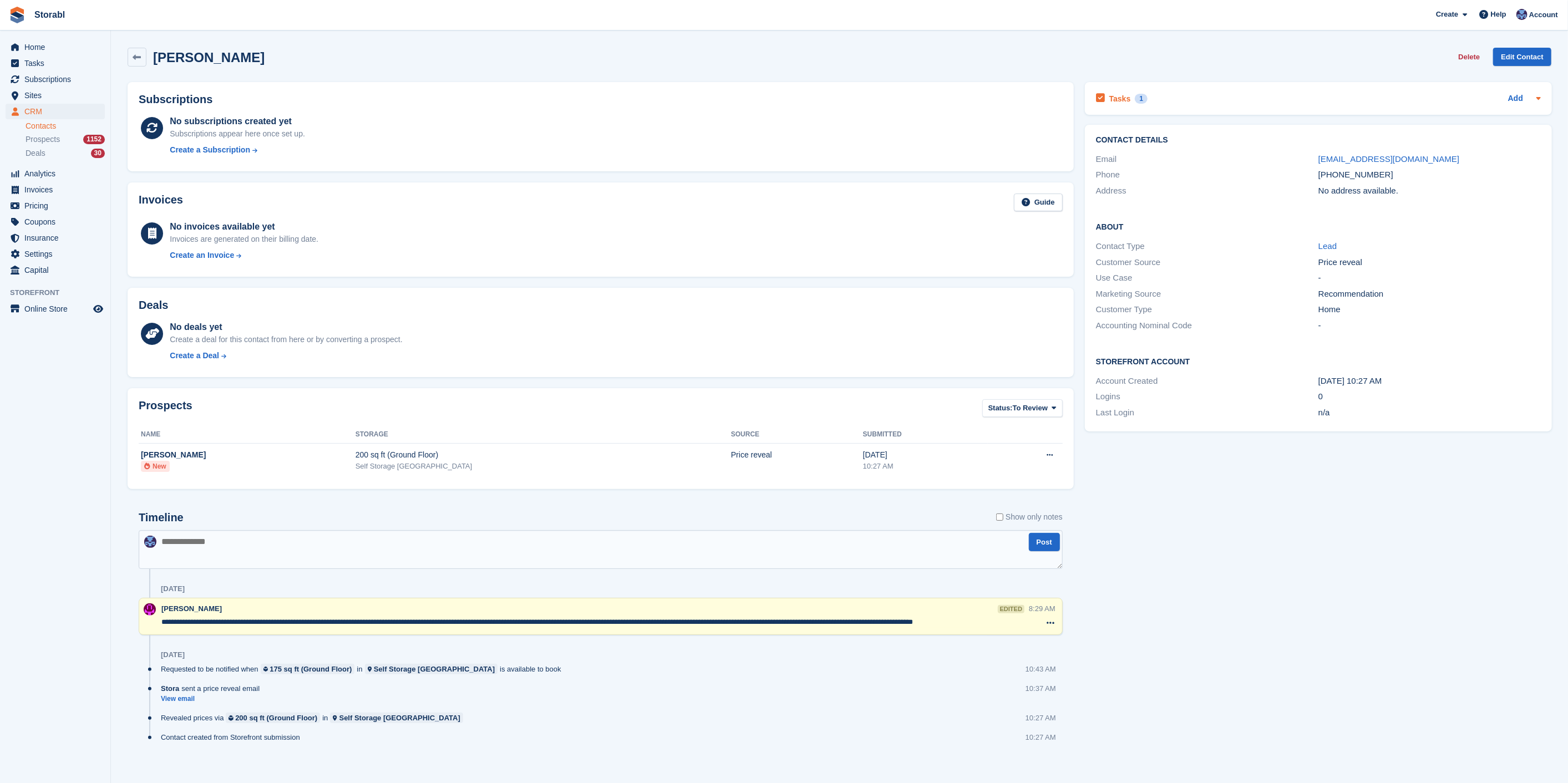
click at [1176, 98] on div "Tasks 1 Add" at bounding box center [1318, 98] width 445 height 15
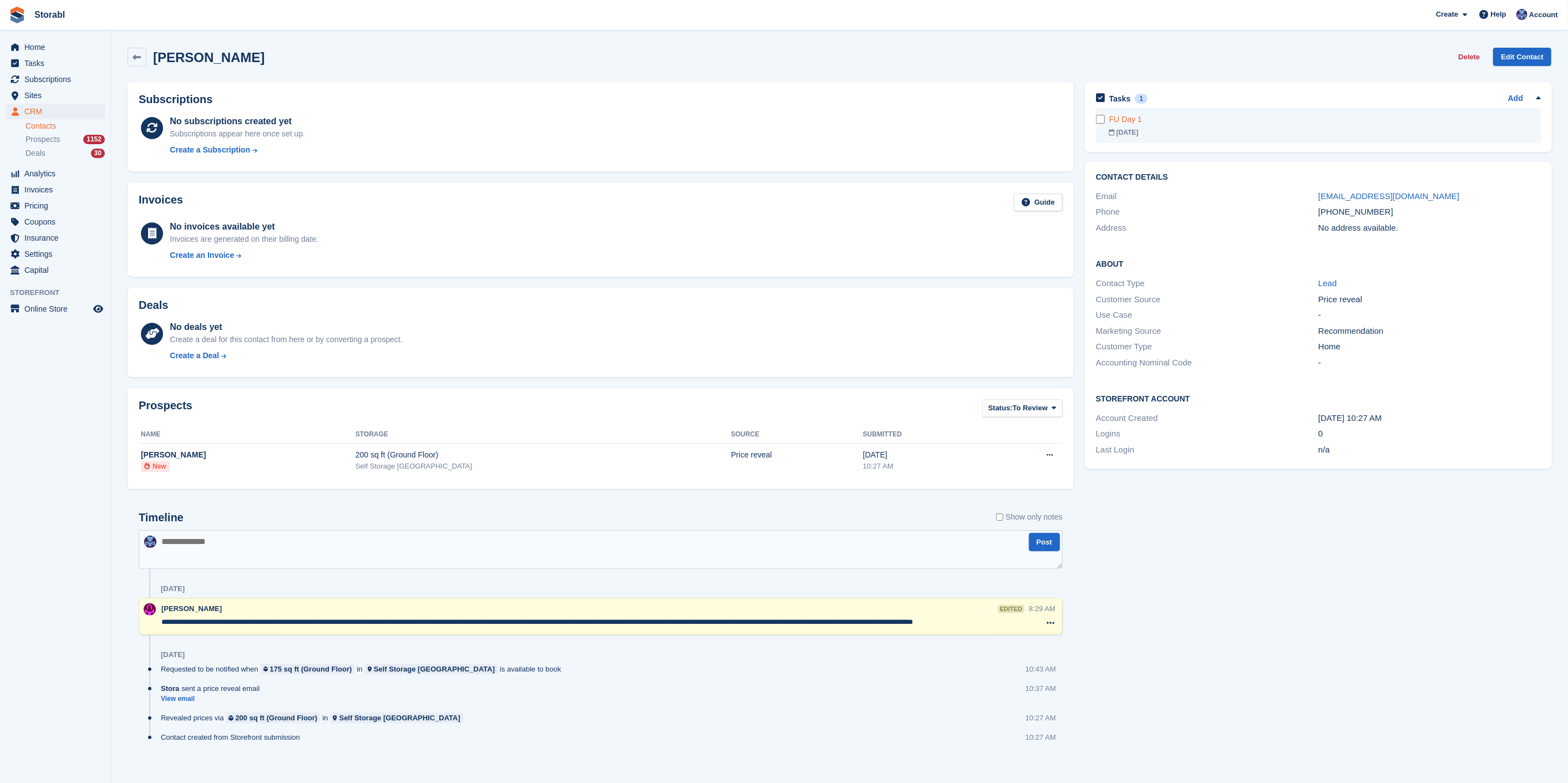
click at [1178, 126] on link "FU Day 1 01 Sep" at bounding box center [1324, 126] width 431 height 35
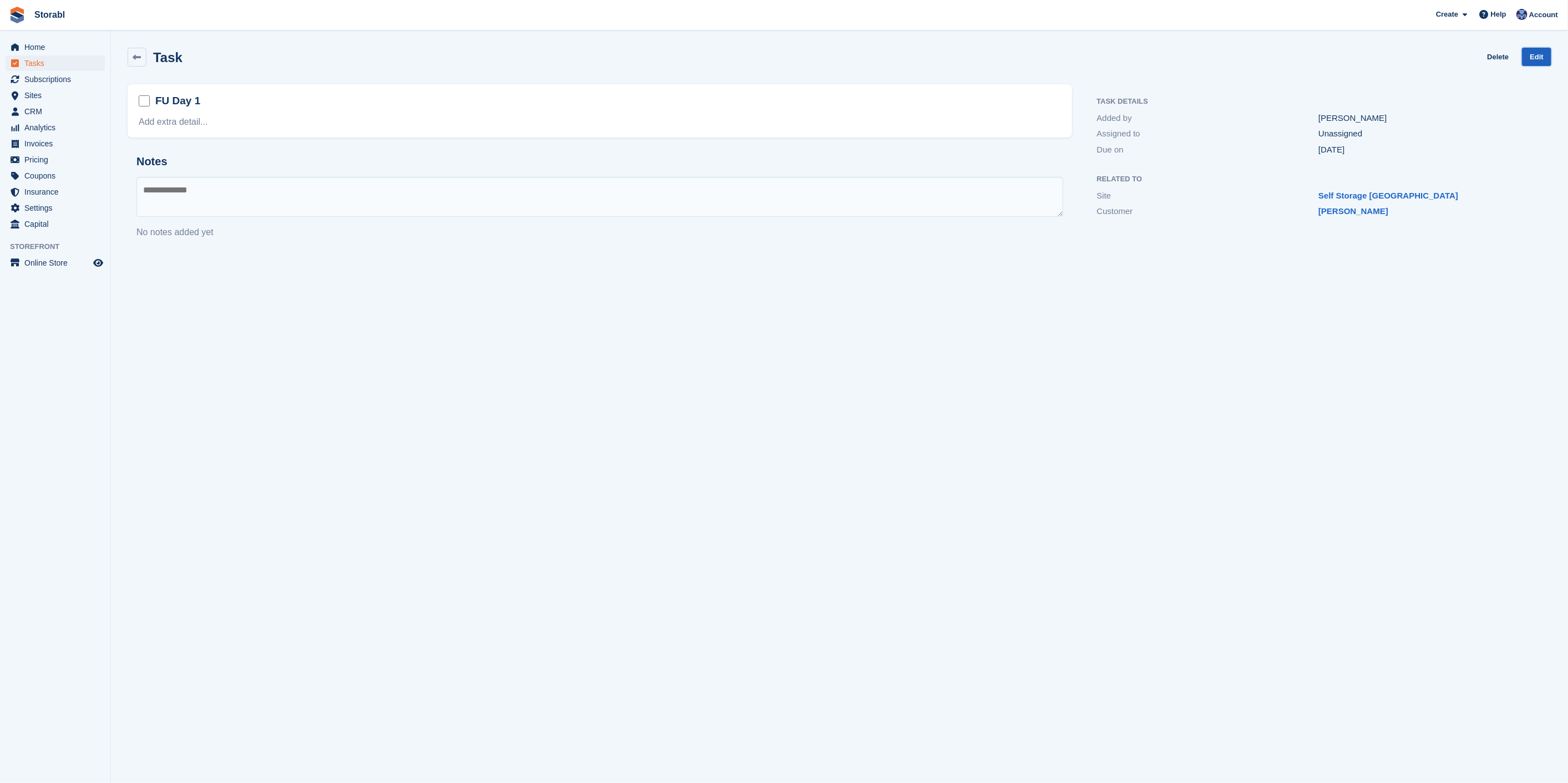
click at [1532, 57] on link "Edit" at bounding box center [1536, 57] width 29 height 18
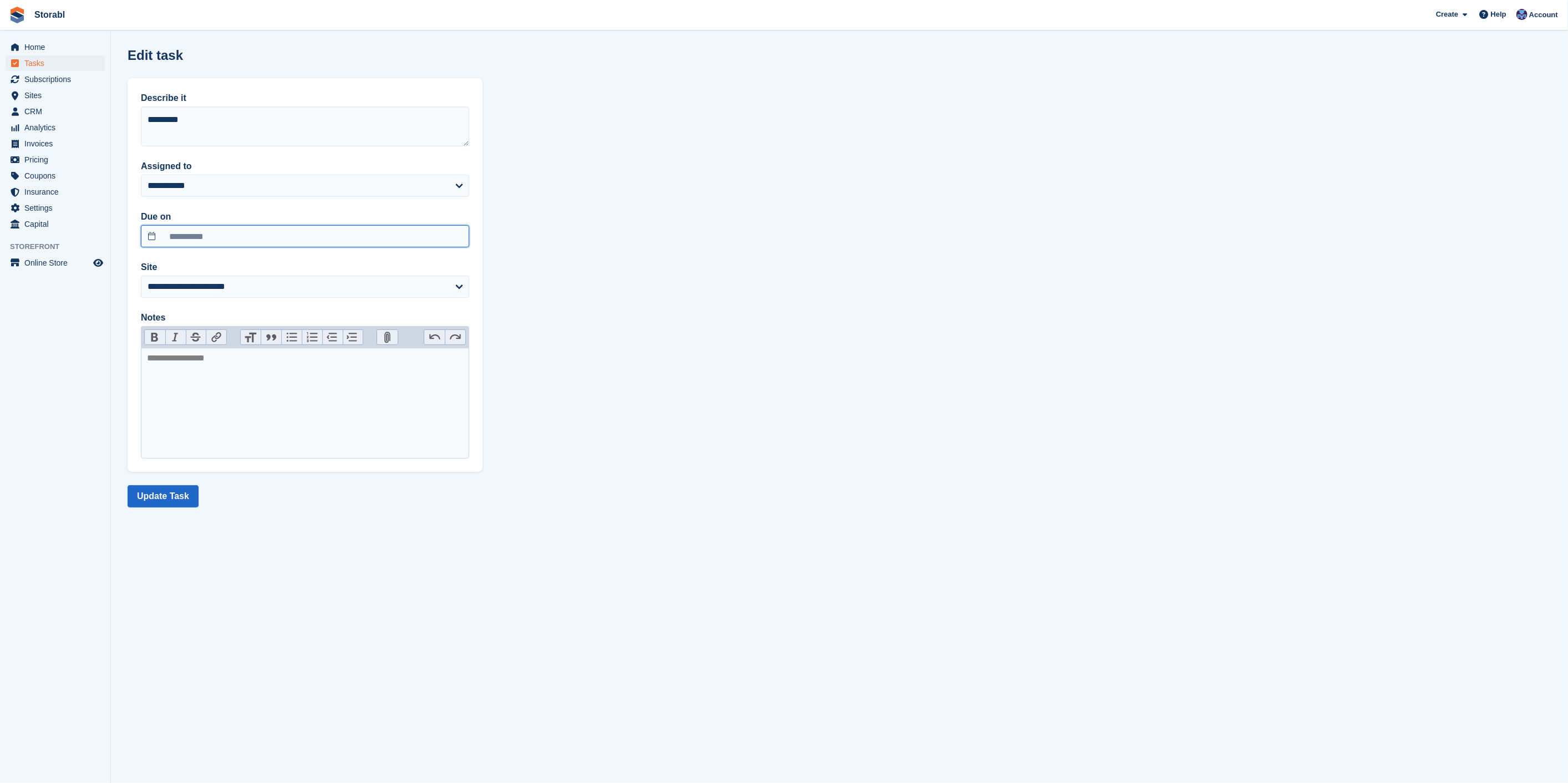
click at [218, 225] on input "**********" at bounding box center [305, 236] width 329 height 22
click at [198, 292] on span "2" at bounding box center [203, 294] width 22 height 22
type input "**********"
click at [165, 485] on button "Update Task" at bounding box center [163, 496] width 71 height 22
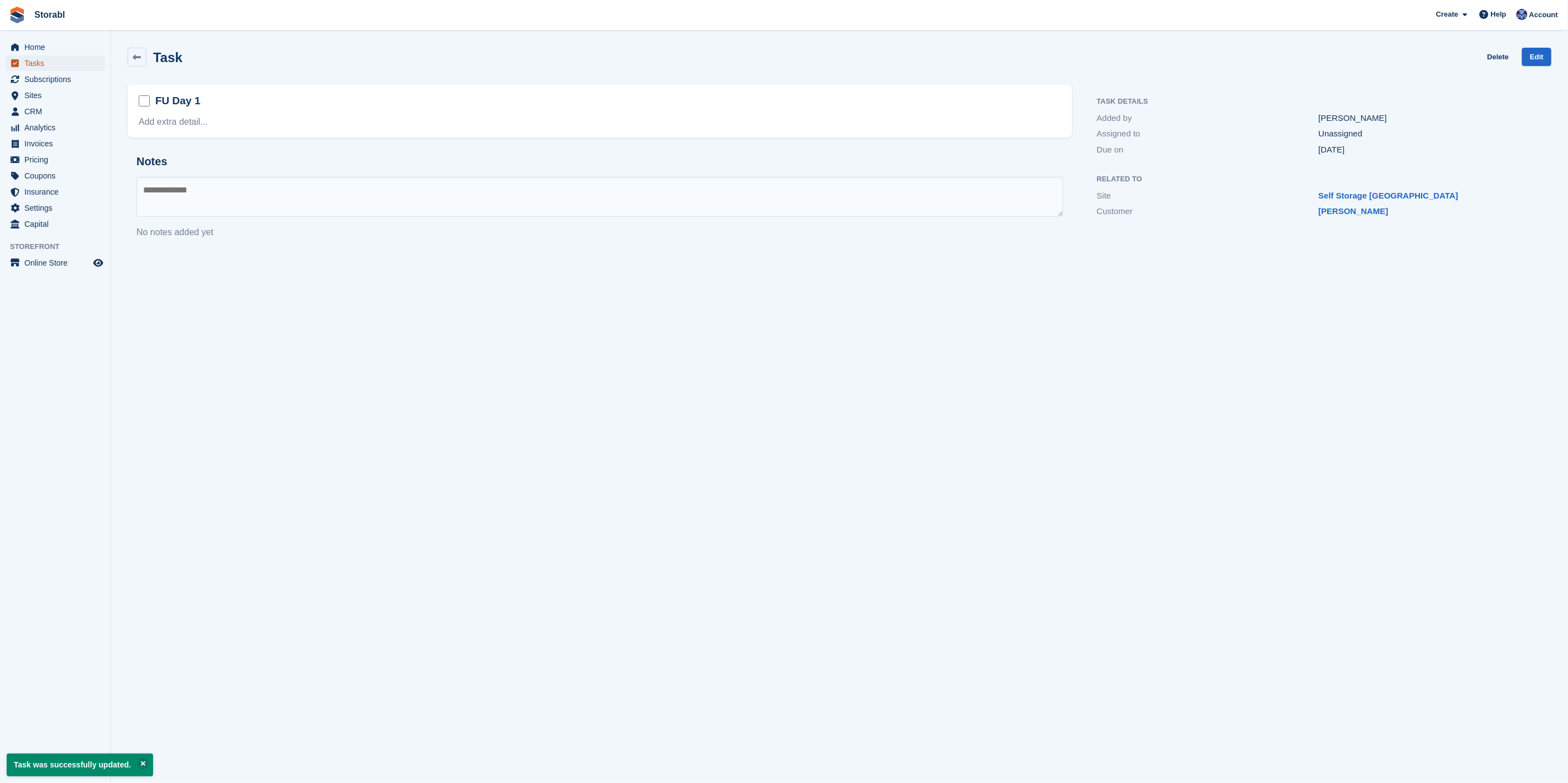
click at [29, 60] on span "Tasks" at bounding box center [57, 63] width 66 height 15
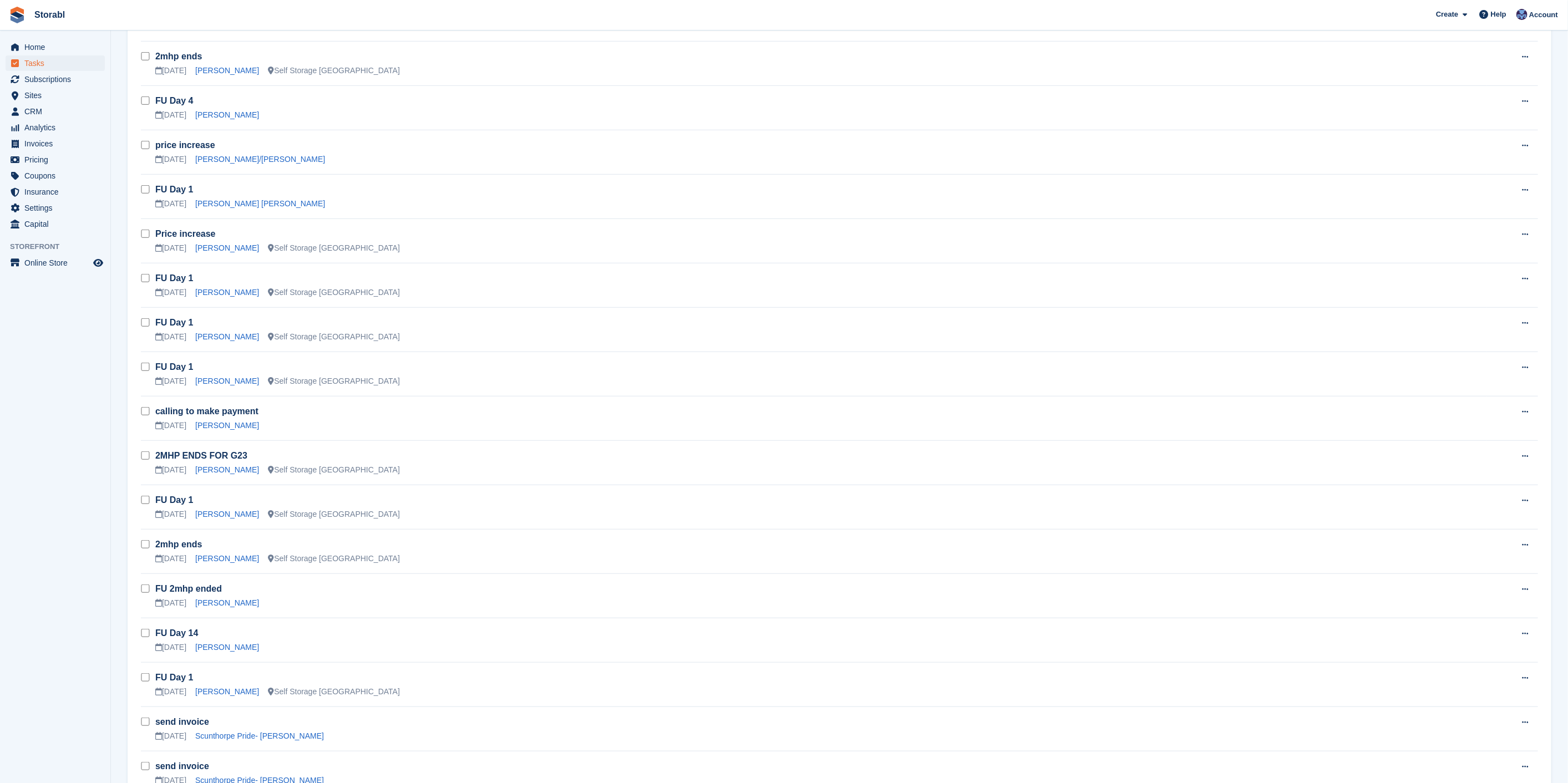
scroll to position [616, 0]
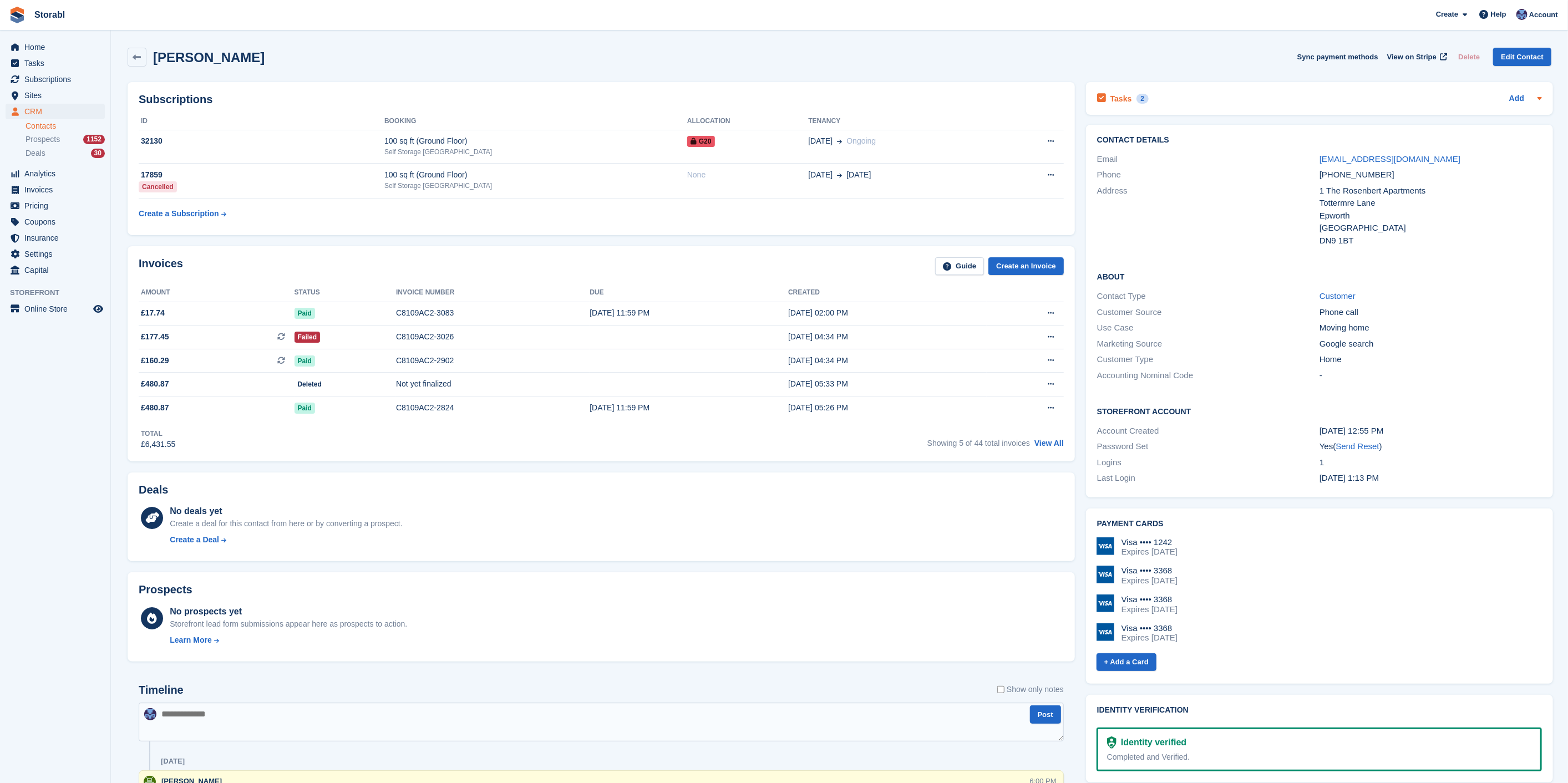
click at [1192, 105] on div "Tasks 2 Add" at bounding box center [1318, 98] width 445 height 15
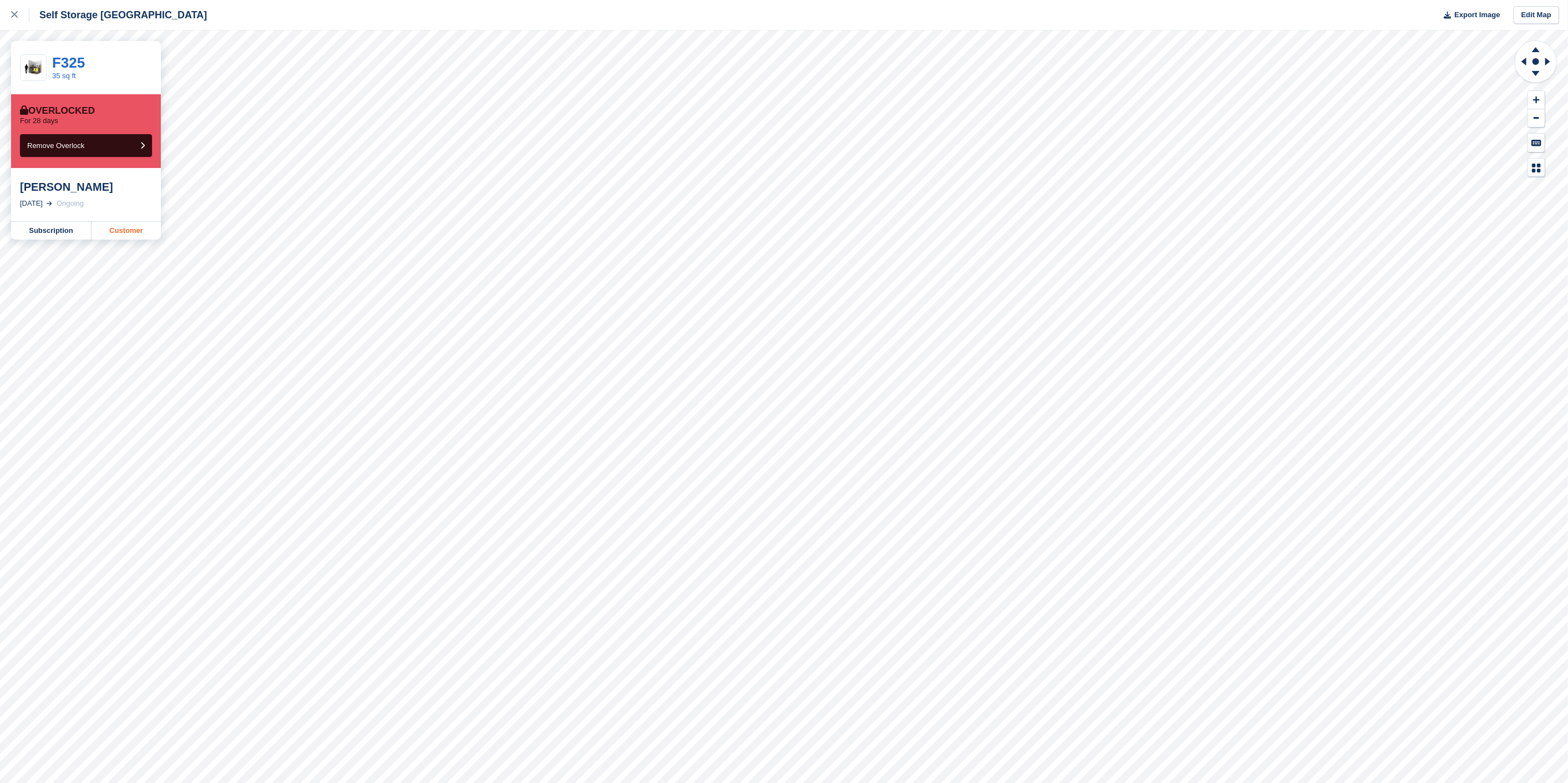
click at [113, 228] on link "Customer" at bounding box center [126, 230] width 69 height 18
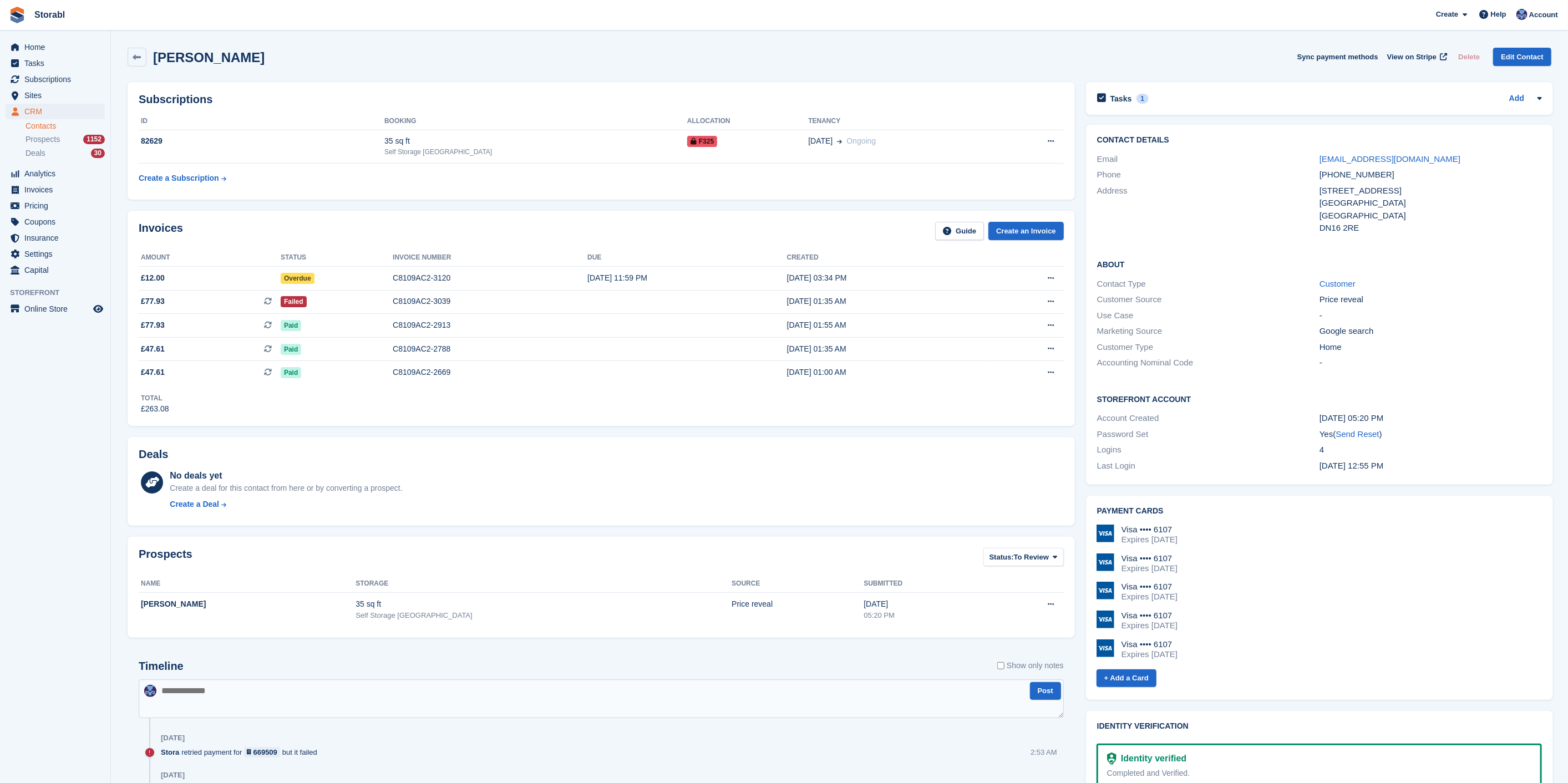
click at [69, 481] on aside "Home Tasks Subscriptions Subscriptions Subscriptions Contracts Price increases …" at bounding box center [55, 394] width 110 height 728
click at [1040, 302] on button at bounding box center [1050, 302] width 20 height 17
click at [1034, 335] on p "View on Stripe" at bounding box center [1008, 339] width 97 height 18
click at [1048, 276] on icon at bounding box center [1050, 278] width 6 height 8
click at [1009, 317] on p "View on Stripe" at bounding box center [1008, 316] width 97 height 18
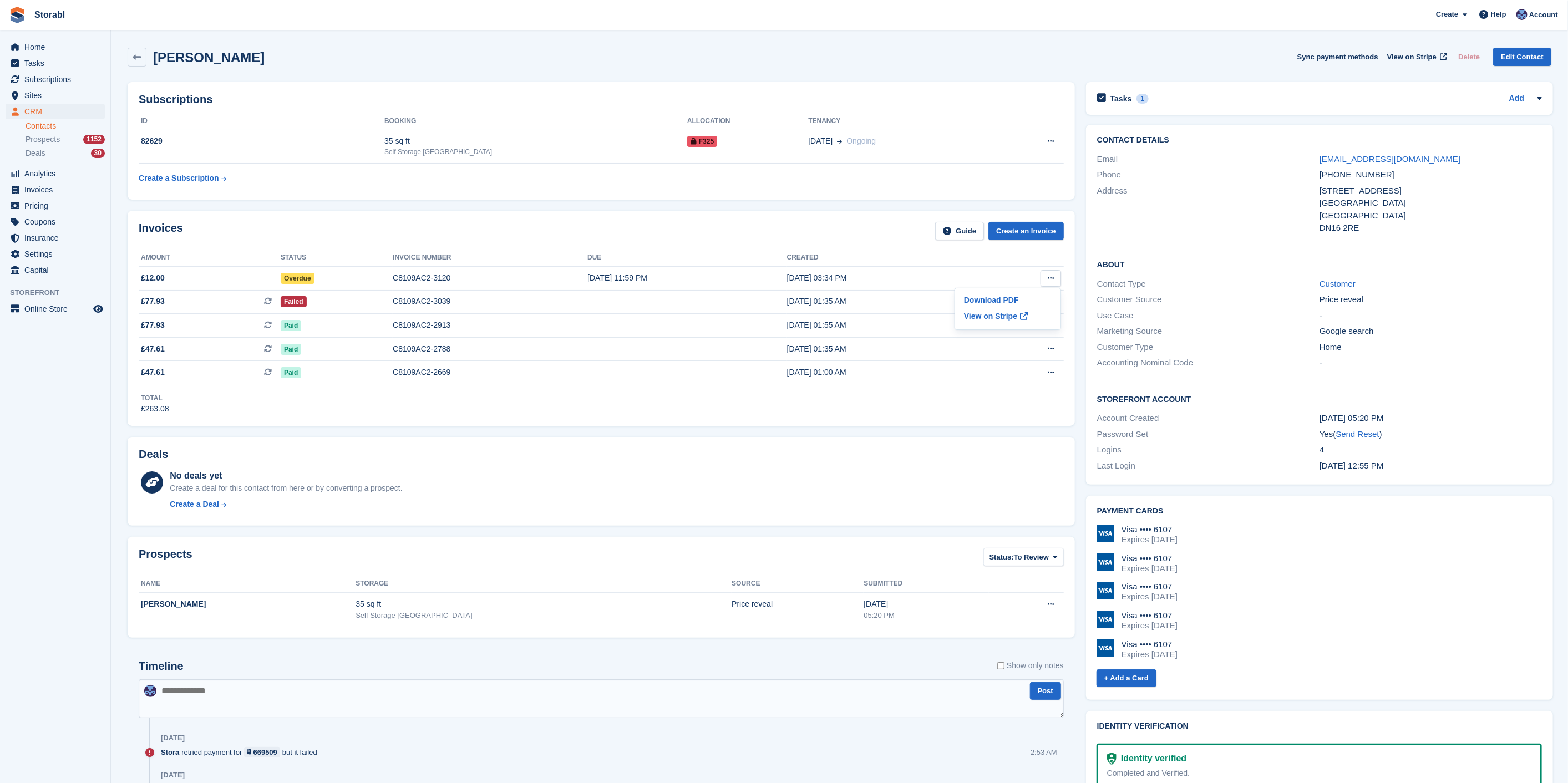
click at [322, 682] on textarea at bounding box center [601, 698] width 925 height 39
type textarea "**********"
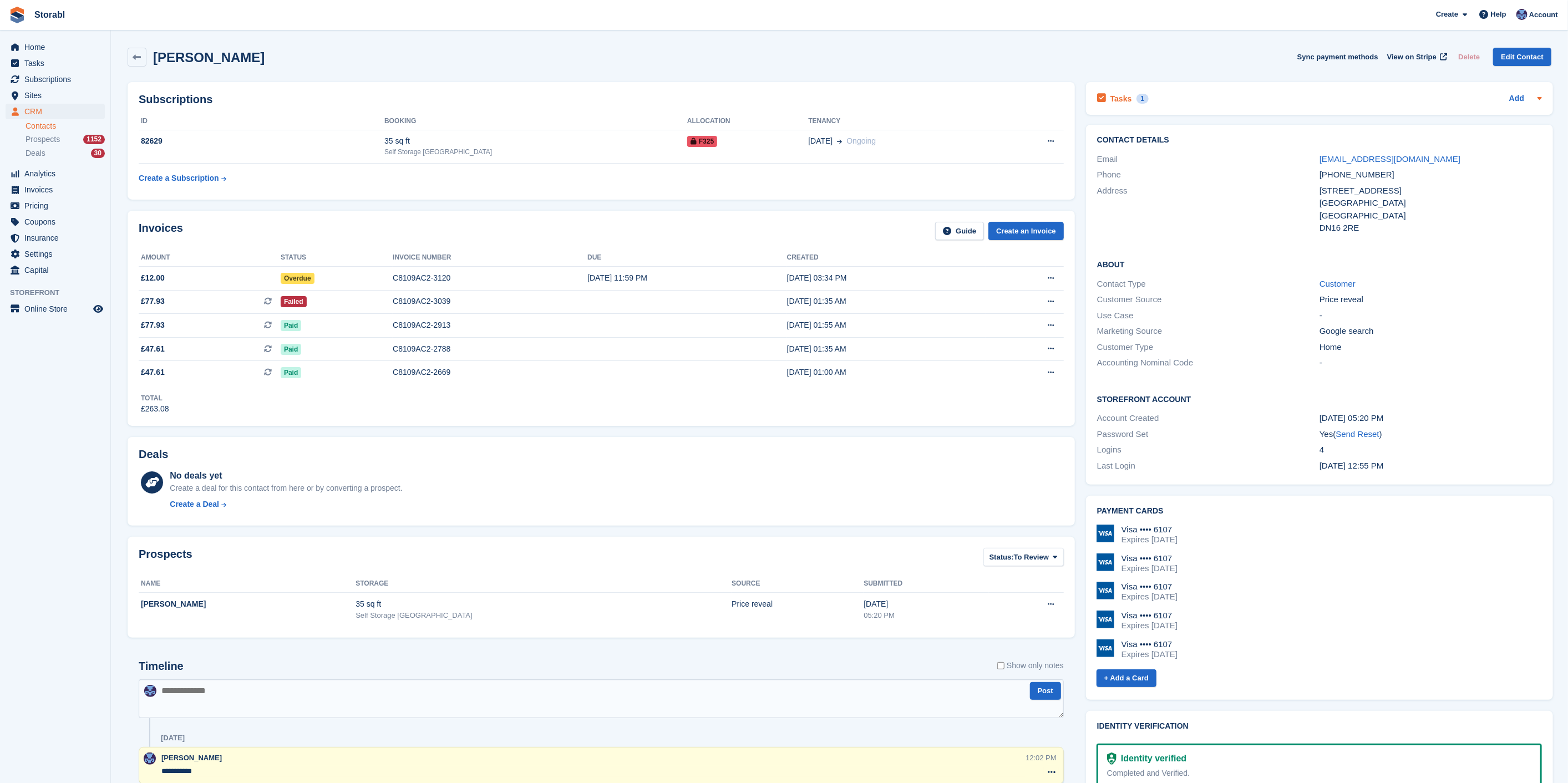
click at [1249, 97] on div "Tasks 1 Add" at bounding box center [1318, 98] width 445 height 15
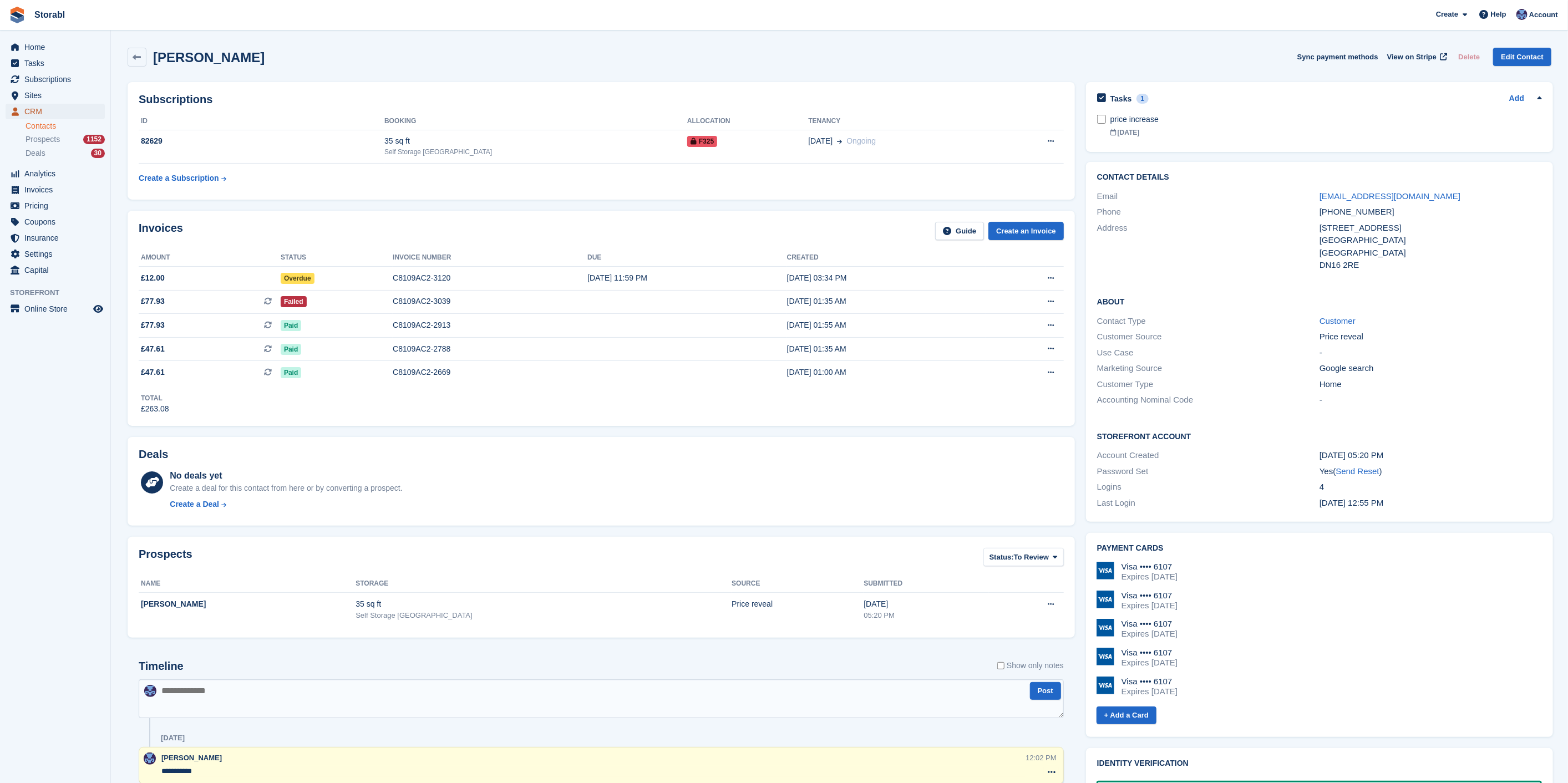
click at [53, 109] on span "CRM" at bounding box center [57, 111] width 66 height 15
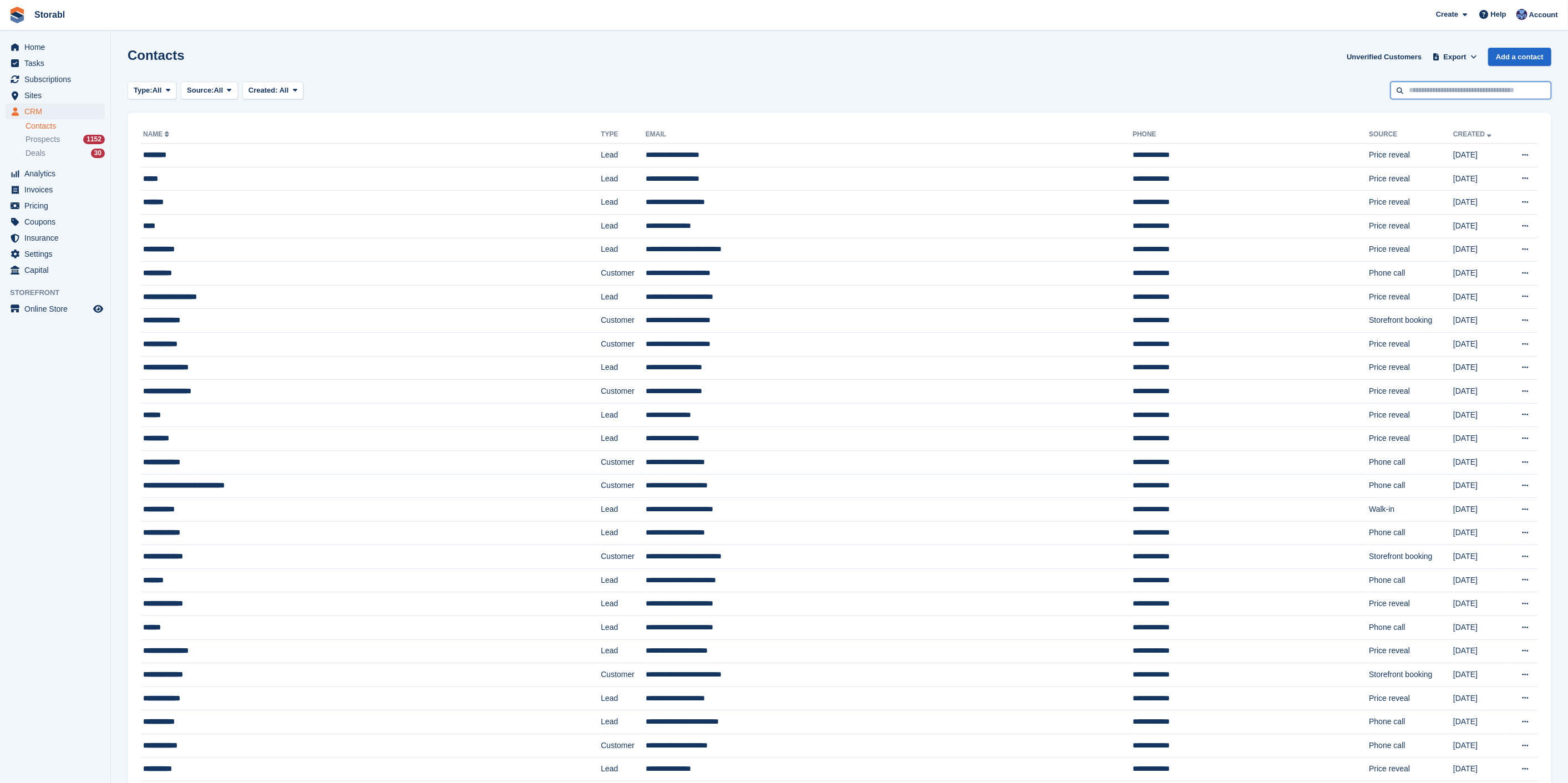
click at [1442, 92] on input "text" at bounding box center [1470, 91] width 160 height 18
type input "****"
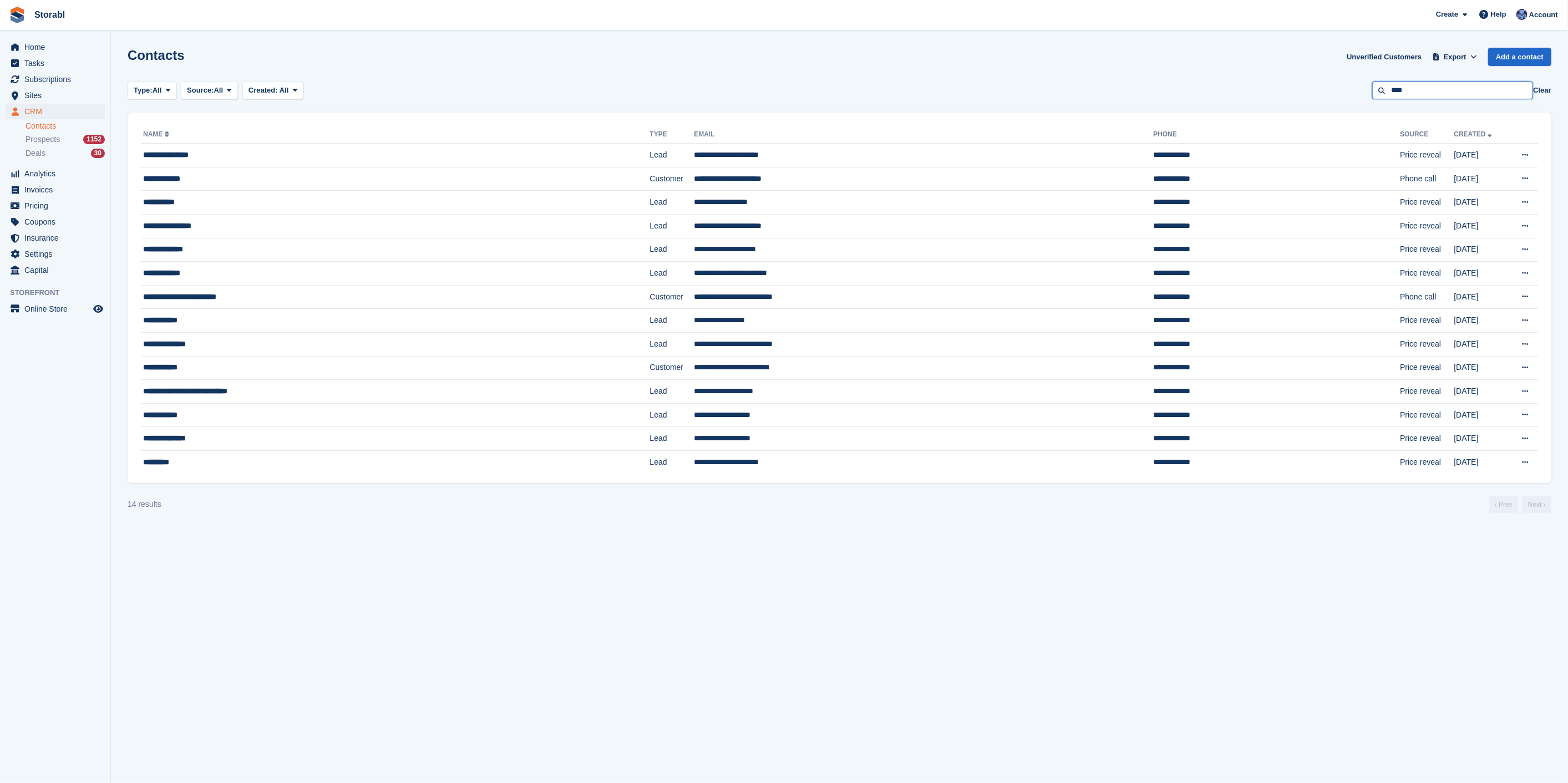
click at [1428, 91] on input "****" at bounding box center [1452, 91] width 160 height 18
type input "*****"
